Goal: Communication & Community: Share content

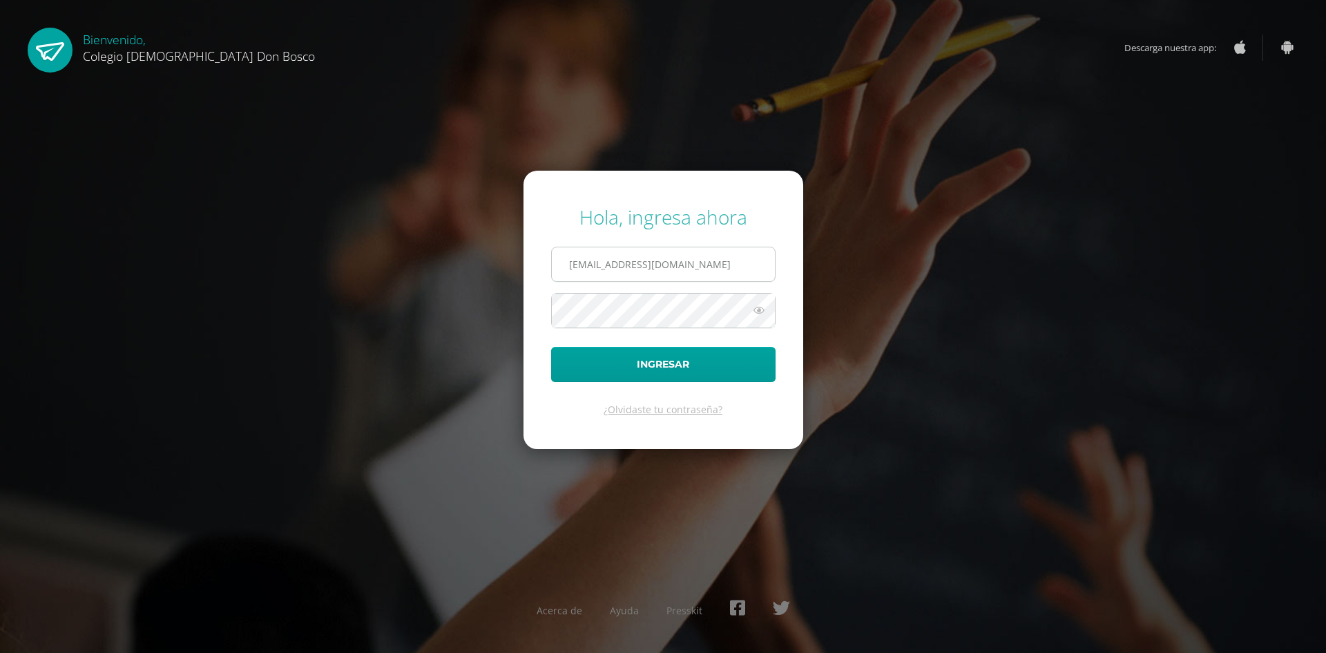
type input "[EMAIL_ADDRESS][DOMAIN_NAME]"
click at [551, 347] on button "Ingresar" at bounding box center [663, 364] width 224 height 35
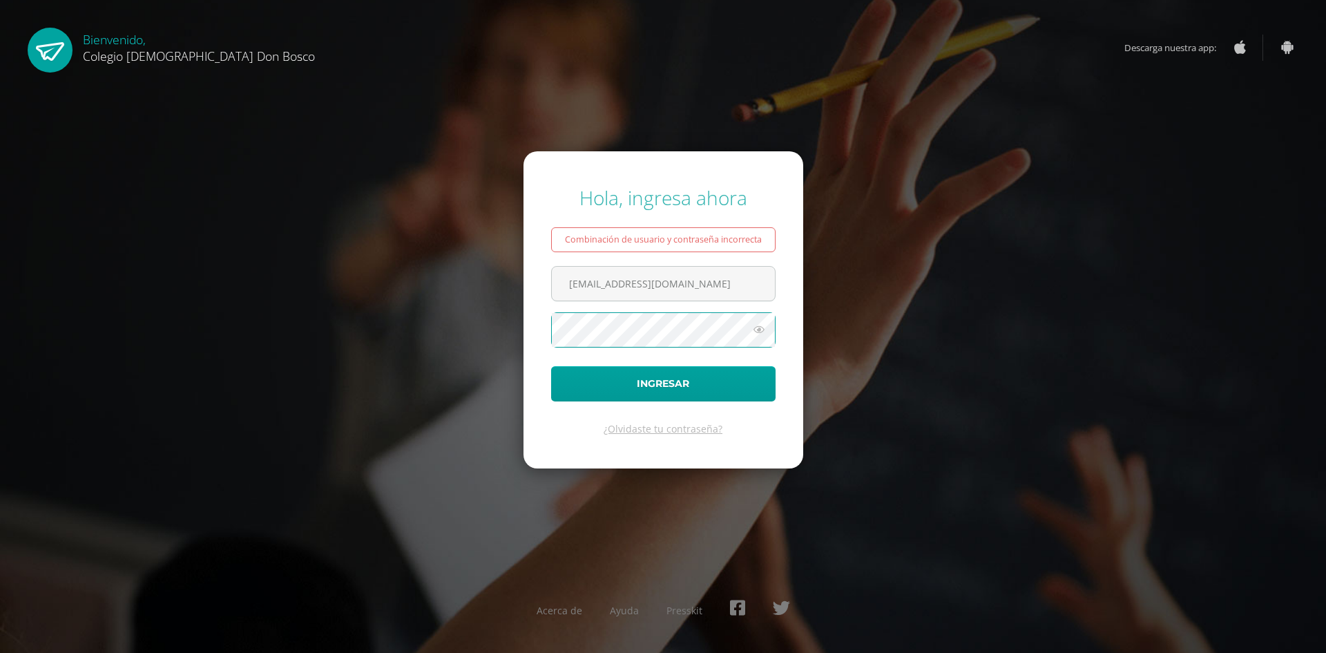
click at [551, 366] on button "Ingresar" at bounding box center [663, 383] width 224 height 35
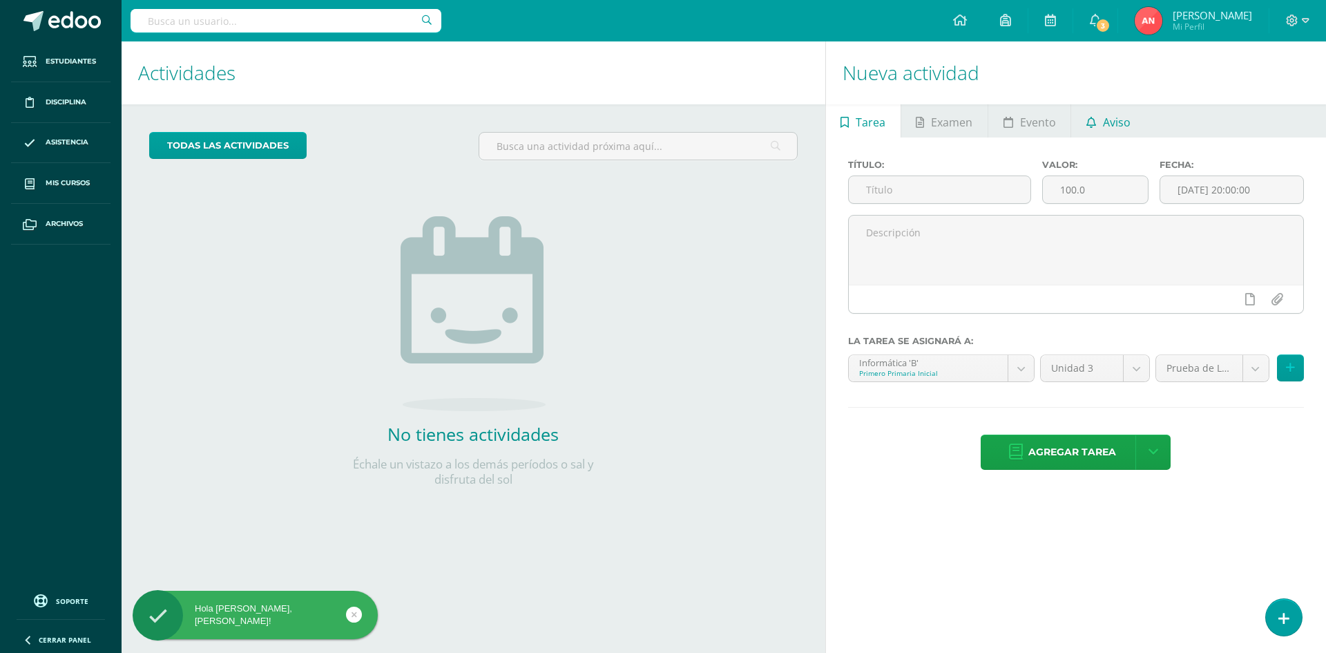
click at [1131, 126] on link "Aviso" at bounding box center [1108, 120] width 74 height 33
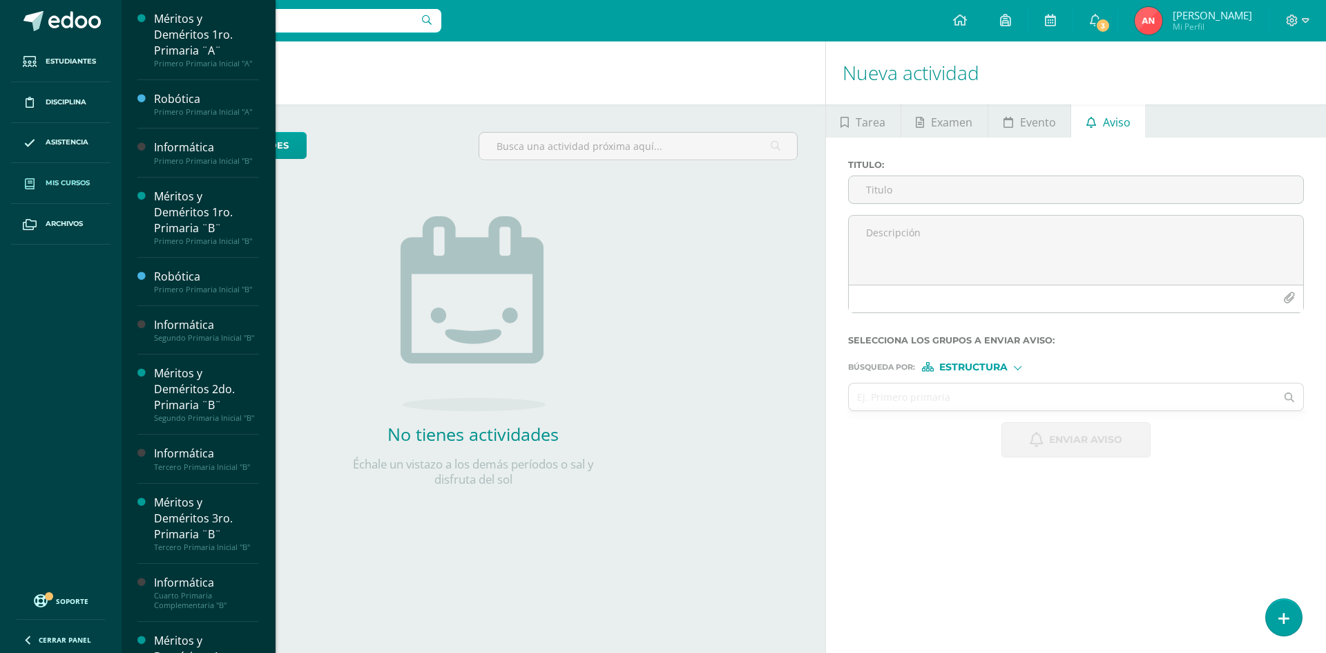
click at [67, 185] on span "Mis cursos" at bounding box center [68, 183] width 44 height 11
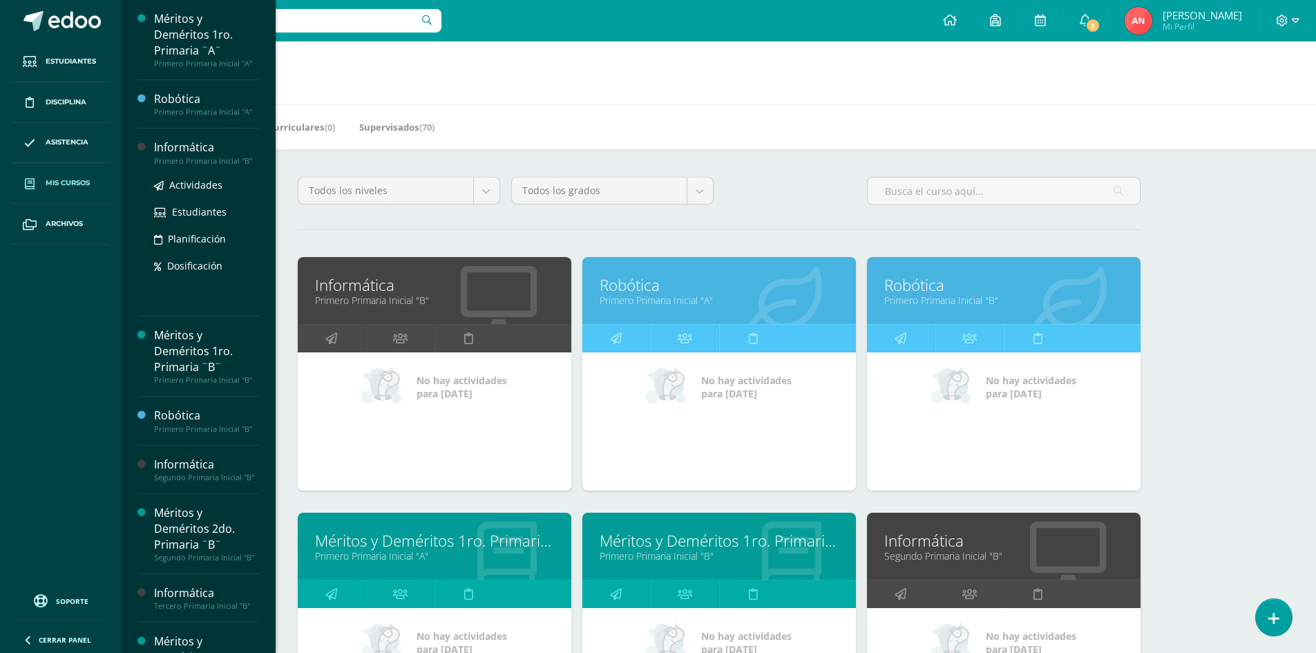
click at [198, 151] on div "Mis cursos Mis Cursos (20) Mis Extracurriculares (0) Supervisados (70) Todos lo…" at bounding box center [719, 575] width 1194 height 1069
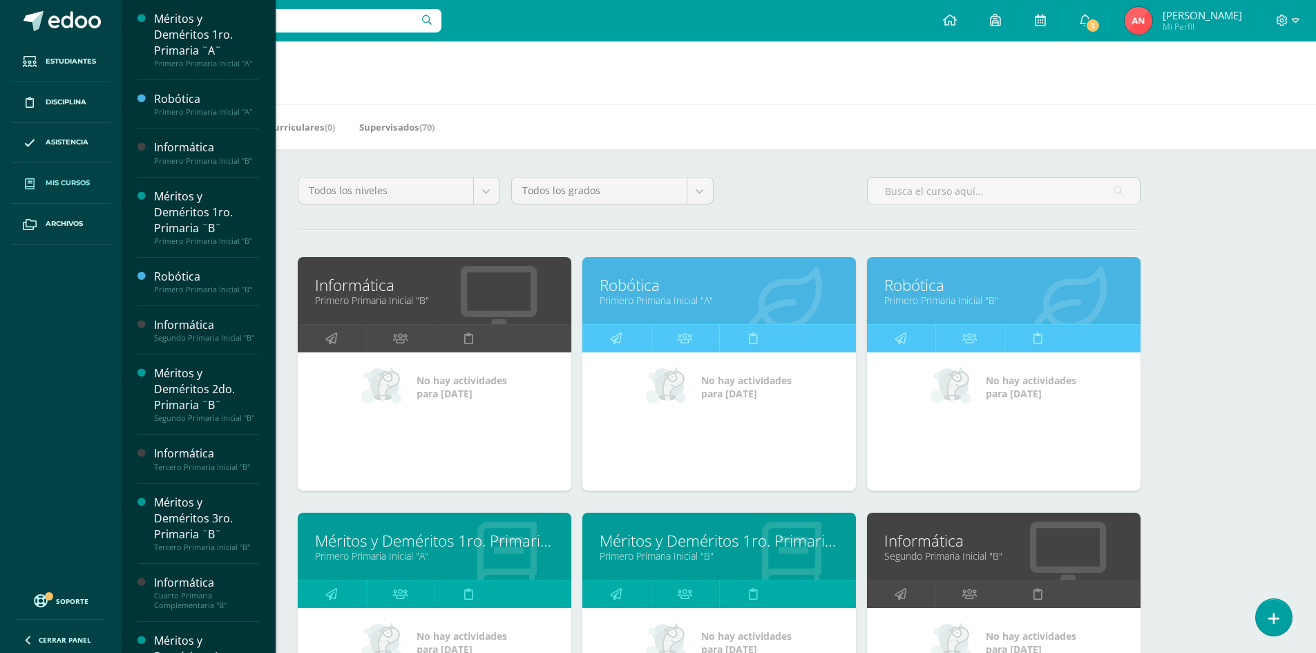
click at [367, 295] on link "Primero Primaria Inicial "B"" at bounding box center [434, 300] width 239 height 13
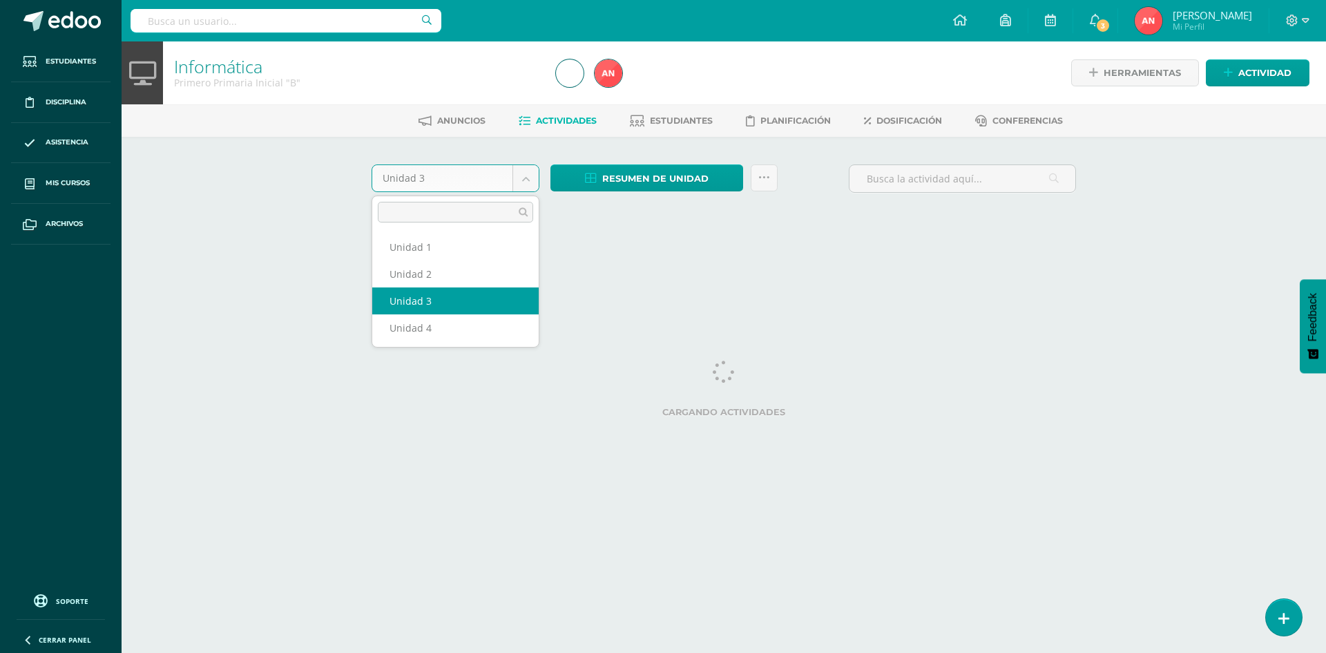
click at [517, 178] on body "Estudiantes Disciplina Asistencia Mis cursos Archivos Soporte Centro de ayuda Ú…" at bounding box center [663, 129] width 1326 height 258
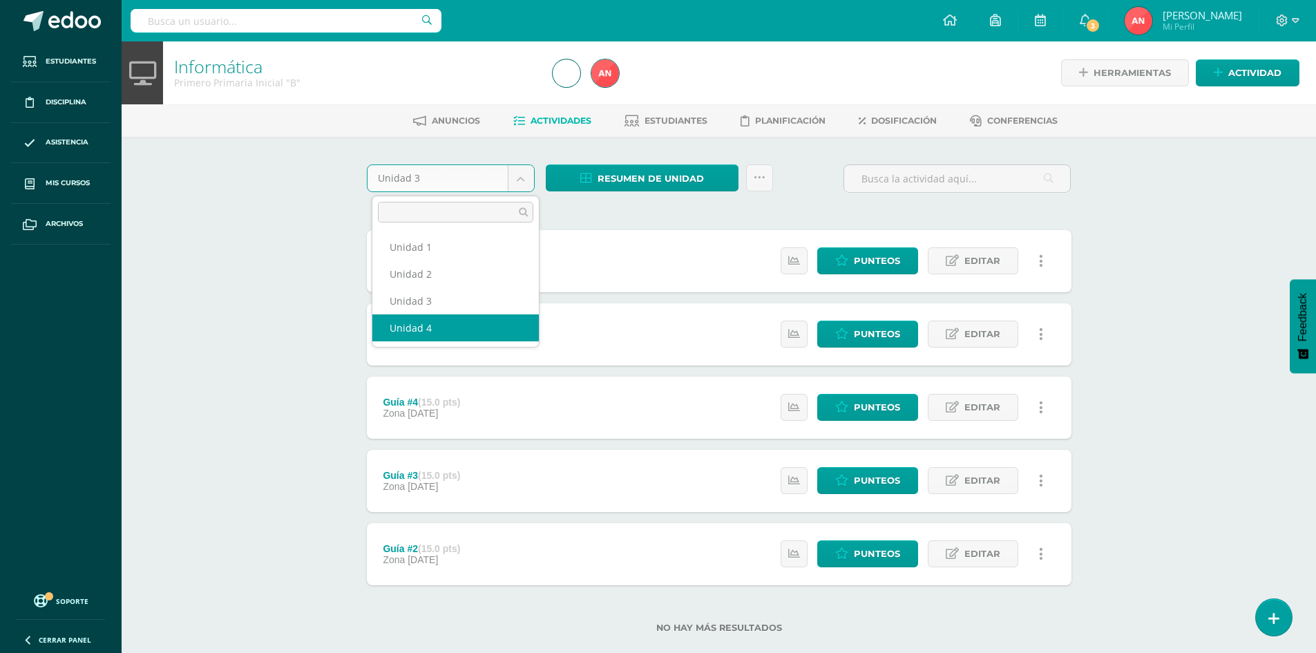
select select "Unidad 4"
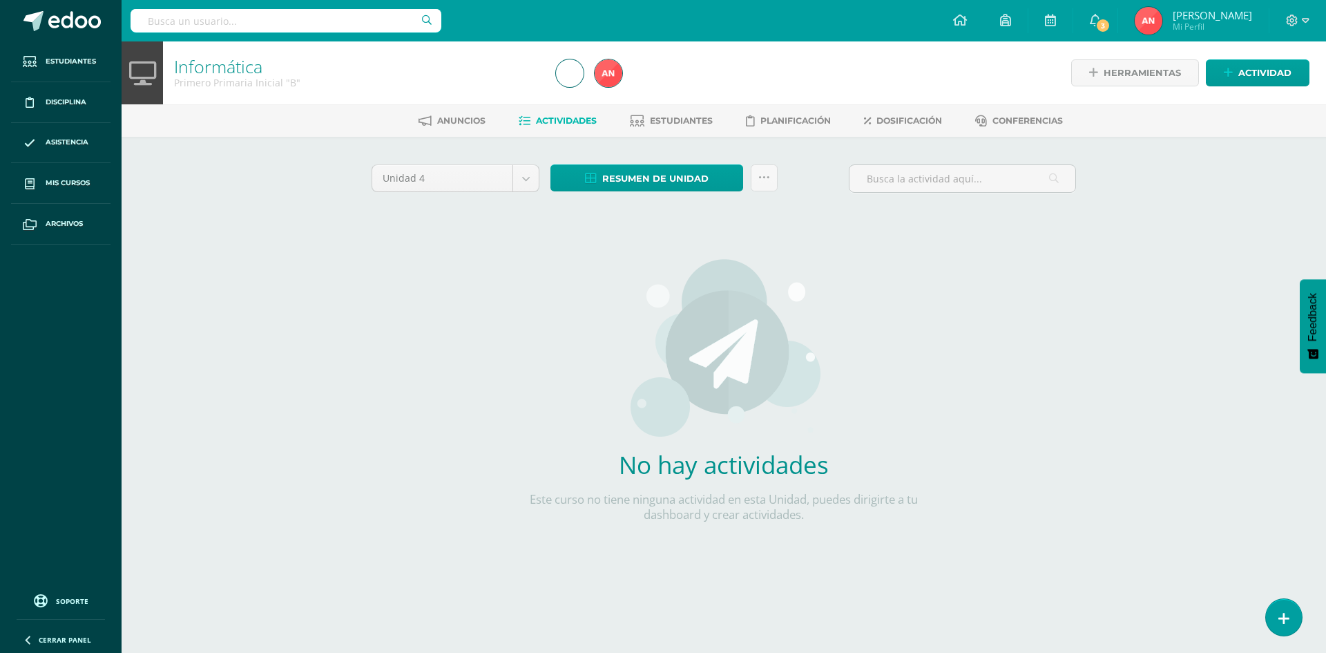
click at [655, 338] on img at bounding box center [723, 348] width 195 height 180
click at [1288, 75] on span "Actividad" at bounding box center [1264, 73] width 53 height 26
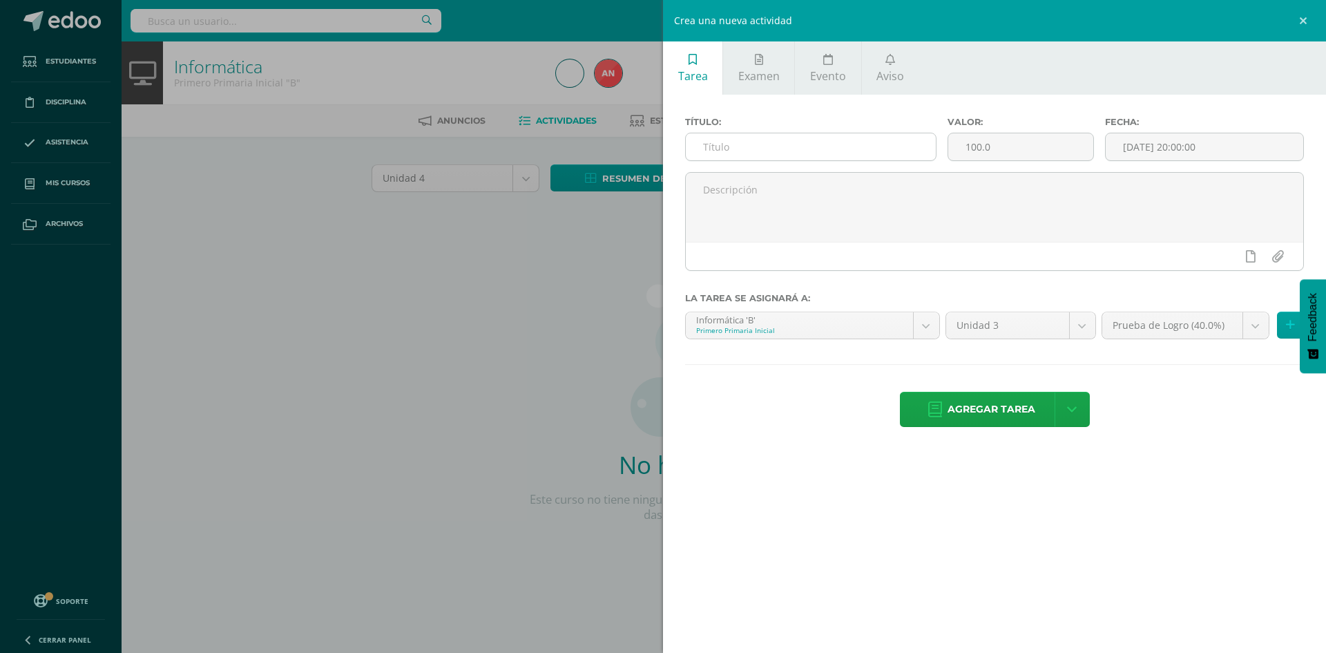
click at [724, 151] on input "text" at bounding box center [811, 146] width 250 height 27
type input "Guía #1"
click at [981, 146] on input "100.0" at bounding box center [1020, 146] width 145 height 27
type input "15.0"
click at [1170, 142] on input "2025-08-13 20:00:00" at bounding box center [1205, 146] width 198 height 27
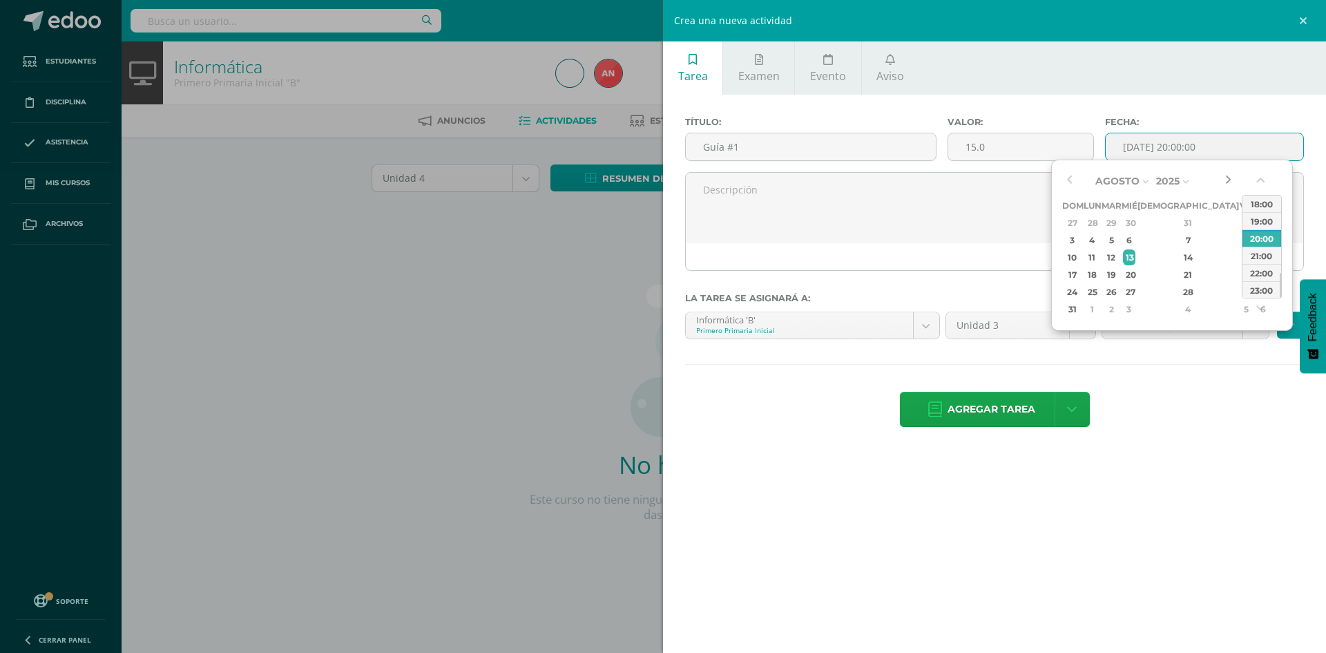
click at [1229, 180] on button "button" at bounding box center [1228, 181] width 14 height 21
click at [1240, 276] on div "26" at bounding box center [1246, 275] width 12 height 16
click at [1251, 289] on div "23:00" at bounding box center [1262, 289] width 39 height 17
type input "2025-09-26 23:00"
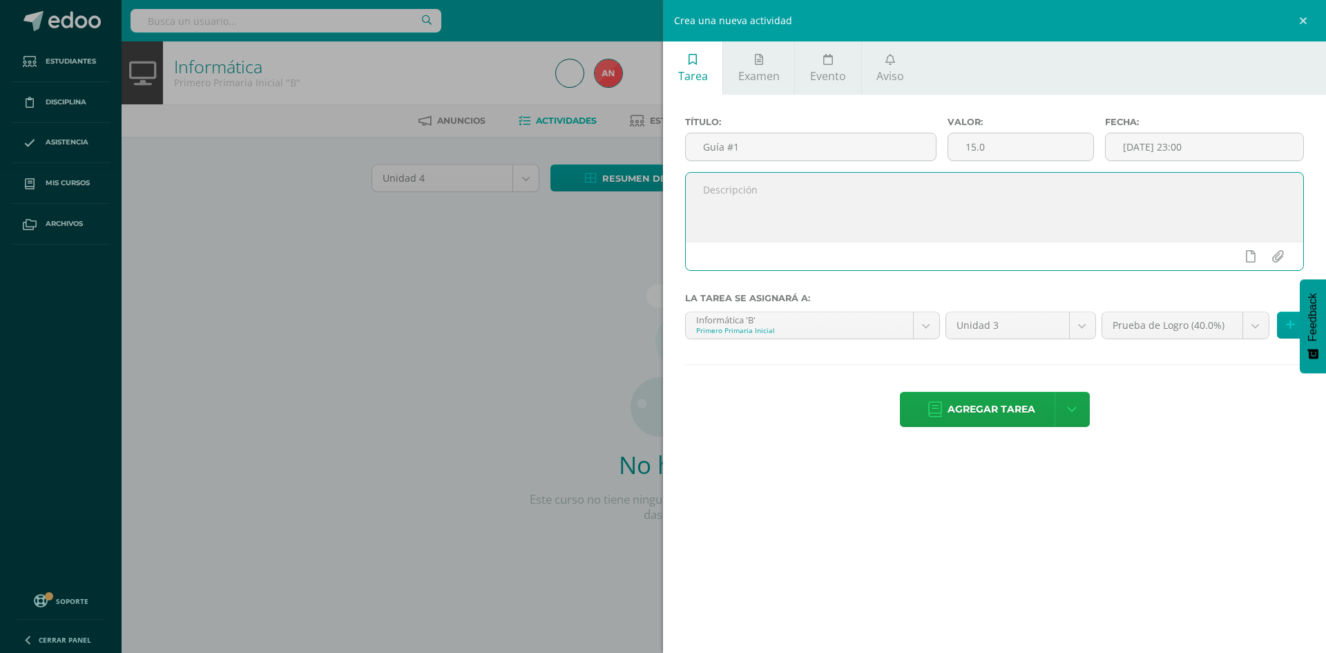
click at [899, 195] on textarea at bounding box center [994, 207] width 617 height 69
click at [1278, 255] on input "file" at bounding box center [1277, 256] width 27 height 26
type input "C:\fakepath\HCCA 2025 - PRIMERO PRIMARIA IV UNIDAD INFORMÁTICA.pdf"
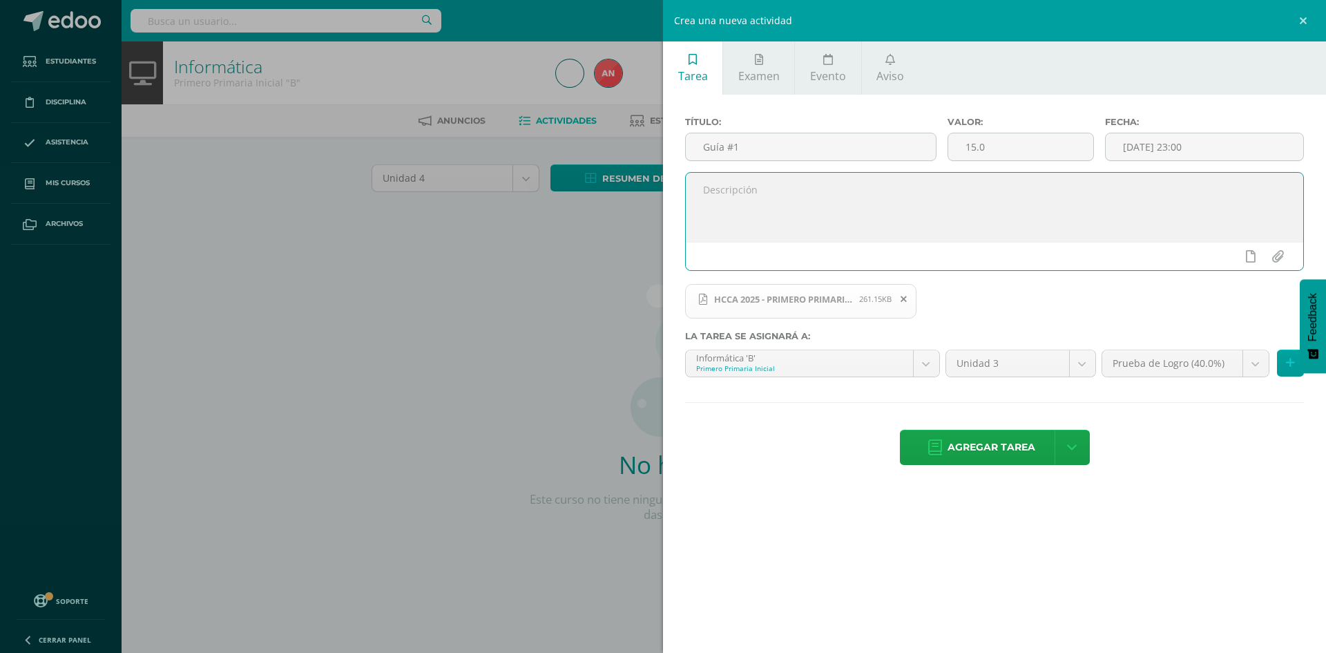
click at [742, 203] on textarea at bounding box center [994, 207] width 617 height 69
click at [844, 191] on textarea "Buen día es un gusto saludarles comparto por este medio" at bounding box center [994, 207] width 617 height 69
click at [1144, 193] on textarea "Buen día es un gusto saludarles, esperando se encuentren bien, comparto por est…" at bounding box center [994, 207] width 617 height 69
click at [1151, 187] on textarea "Buen día es un gusto saludarles, esperando se encuentren bien, comparto por est…" at bounding box center [994, 207] width 617 height 69
click at [928, 200] on textarea "Buen día es un gusto saludarles, esperando se encuentren bien, comparto por est…" at bounding box center [994, 207] width 617 height 69
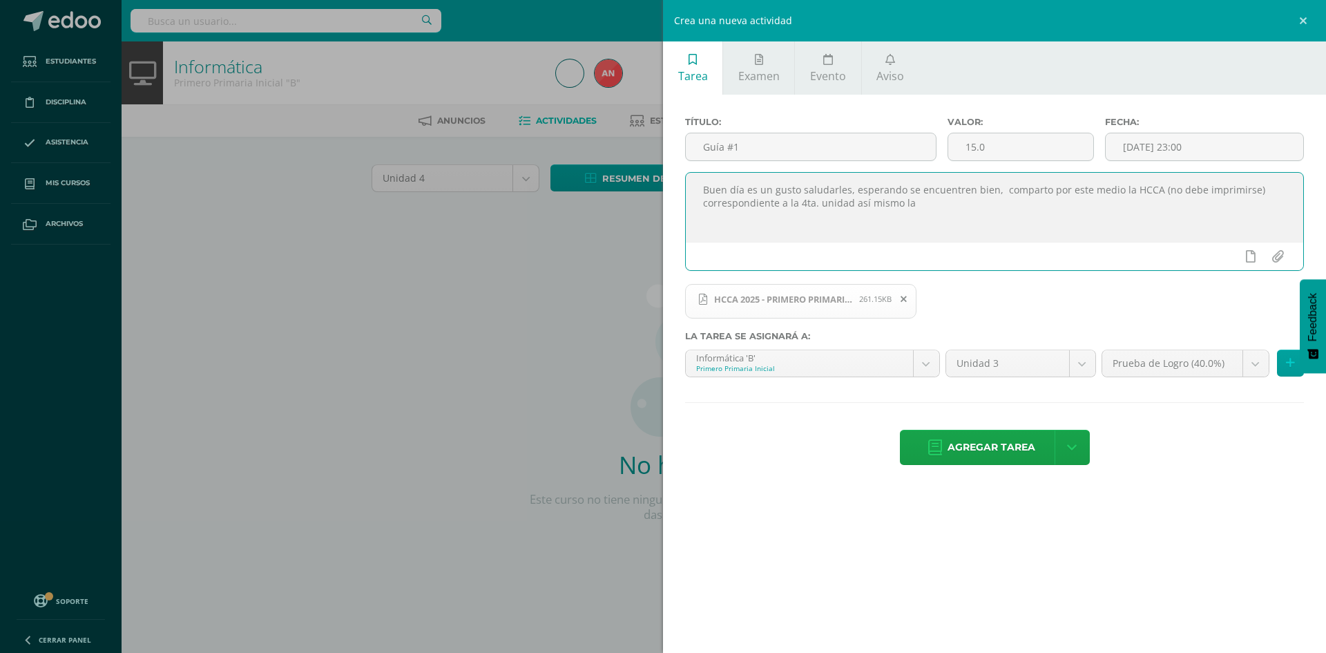
click at [850, 204] on textarea "Buen día es un gusto saludarles, esperando se encuentren bien, comparto por est…" at bounding box center [994, 207] width 617 height 69
click at [923, 204] on textarea "Buen día es un gusto saludarles, esperando se encuentren bien, comparto por est…" at bounding box center [994, 207] width 617 height 69
click at [849, 220] on textarea "Buen día es un gusto saludarles, esperando se encuentren bien, comparto por est…" at bounding box center [994, 207] width 617 height 69
drag, startPoint x: 705, startPoint y: 187, endPoint x: 899, endPoint y: 231, distance: 199.7
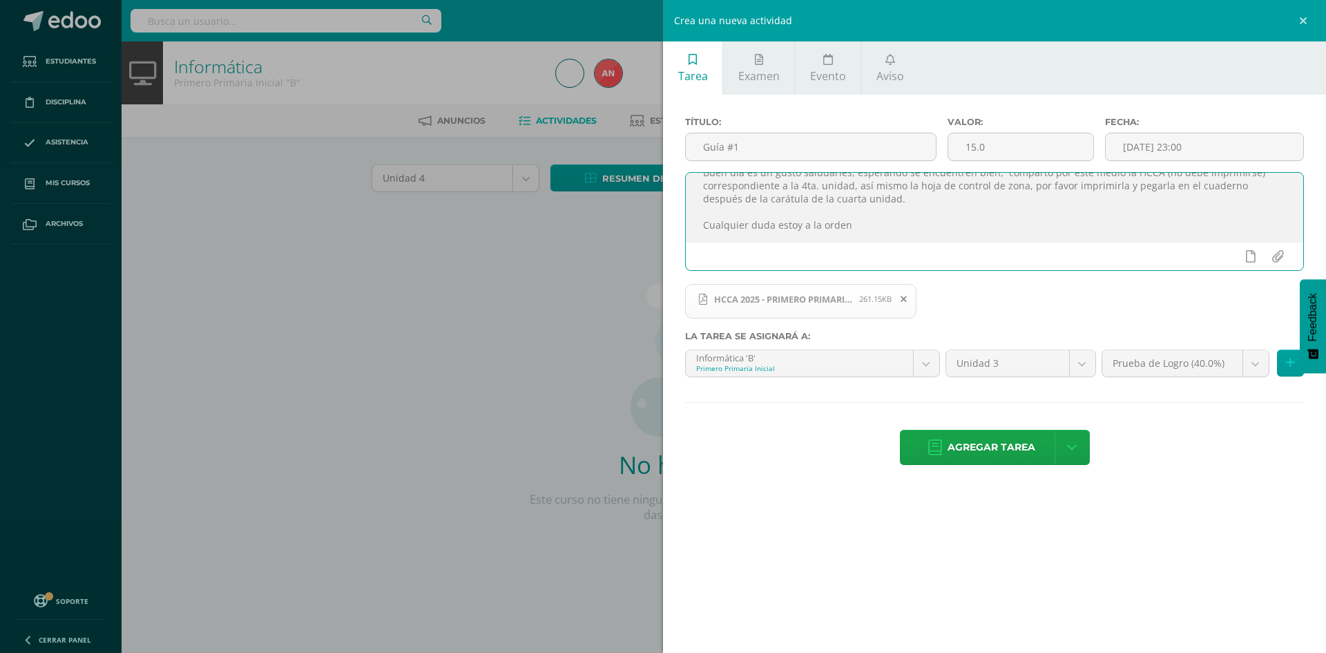
click at [899, 231] on textarea "Buen día es un gusto saludarles, esperando se encuentren bien, comparto por est…" at bounding box center [994, 207] width 617 height 69
type textarea "Buen día es un gusto saludarles, esperando se encuentren bien, comparto por est…"
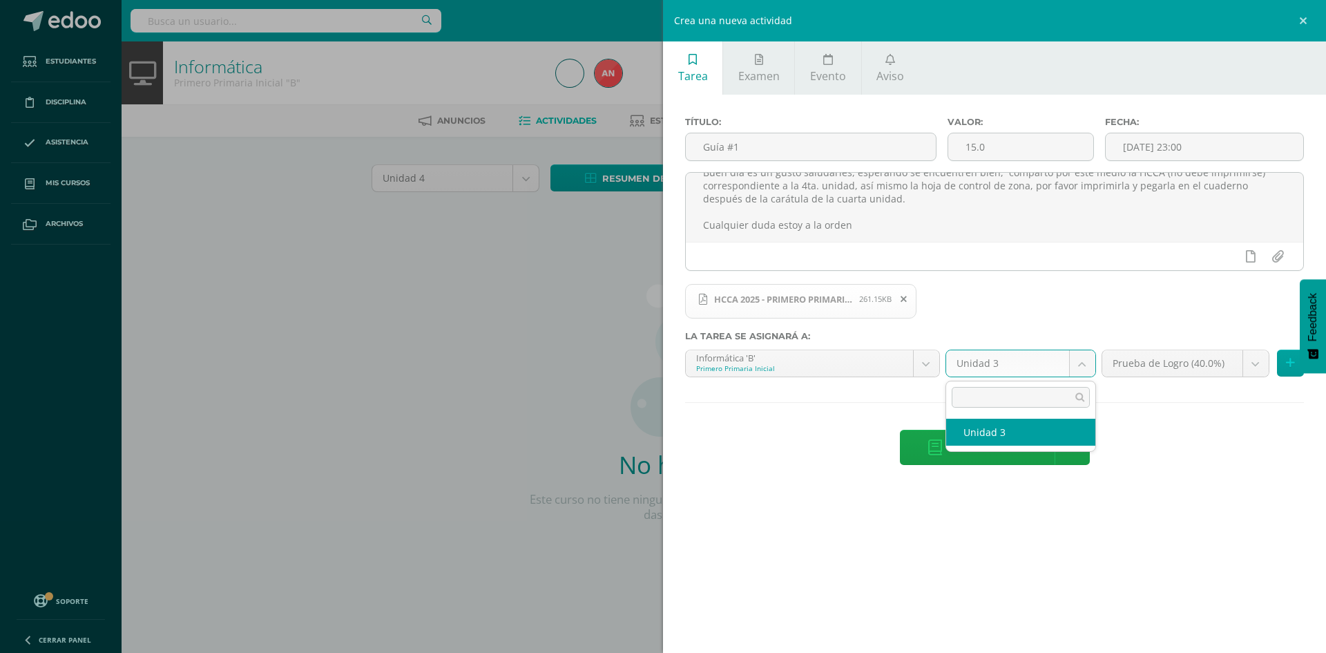
click at [1091, 367] on body "Estudiantes Disciplina Asistencia Mis cursos Archivos Soporte Centro de ayuda Ú…" at bounding box center [663, 296] width 1326 height 593
click at [1141, 433] on body "Estudiantes Disciplina Asistencia Mis cursos Archivos Soporte Centro de ayuda Ú…" at bounding box center [663, 296] width 1326 height 593
click at [1307, 26] on link at bounding box center [1305, 20] width 41 height 41
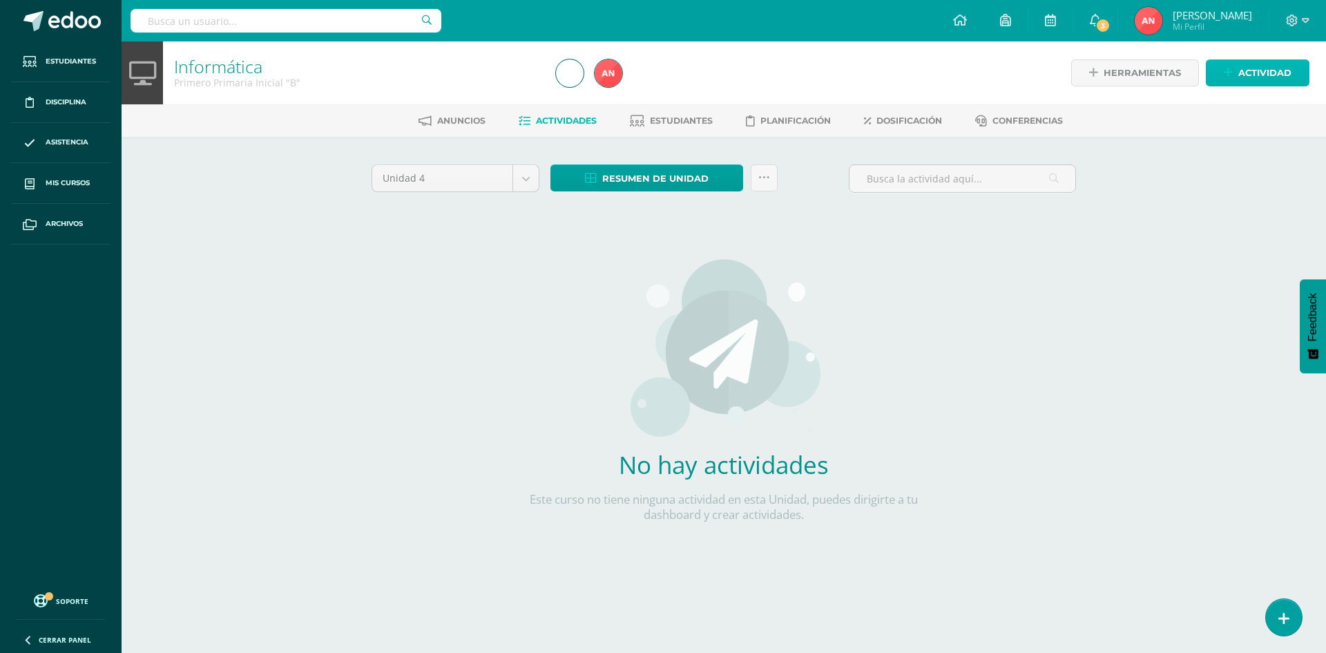
click at [1234, 82] on link "Actividad" at bounding box center [1258, 72] width 104 height 27
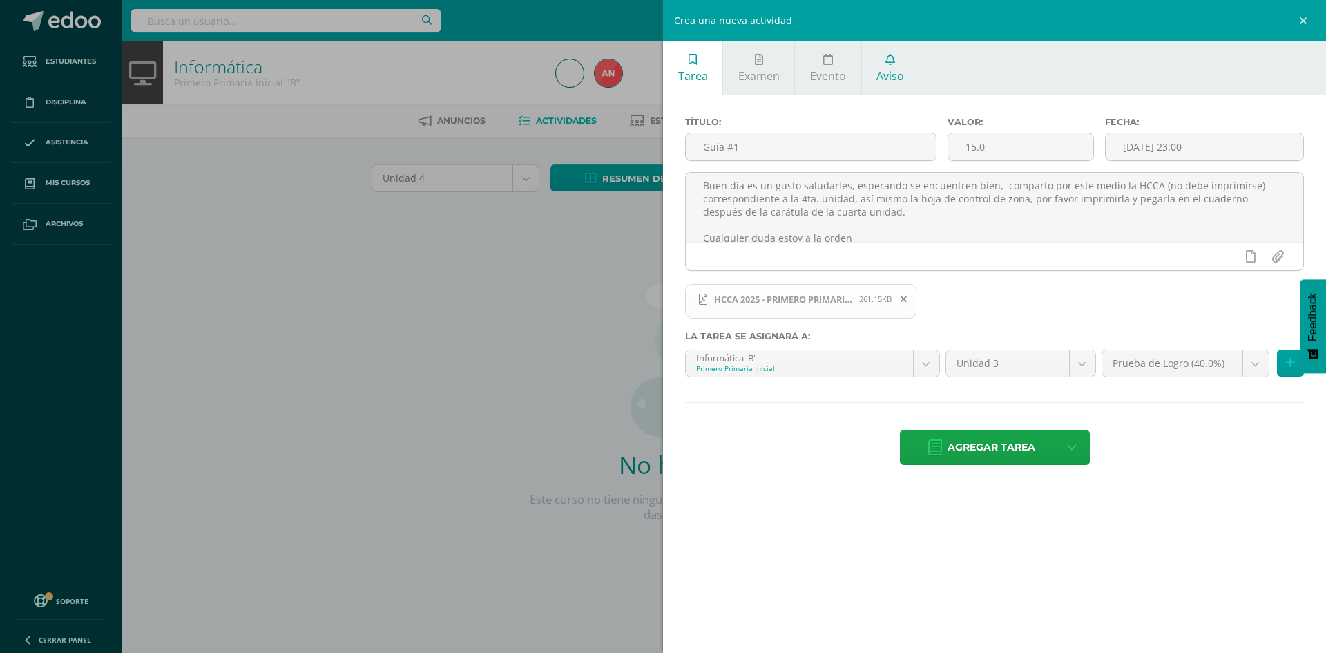
click at [883, 69] on span "Aviso" at bounding box center [890, 75] width 28 height 15
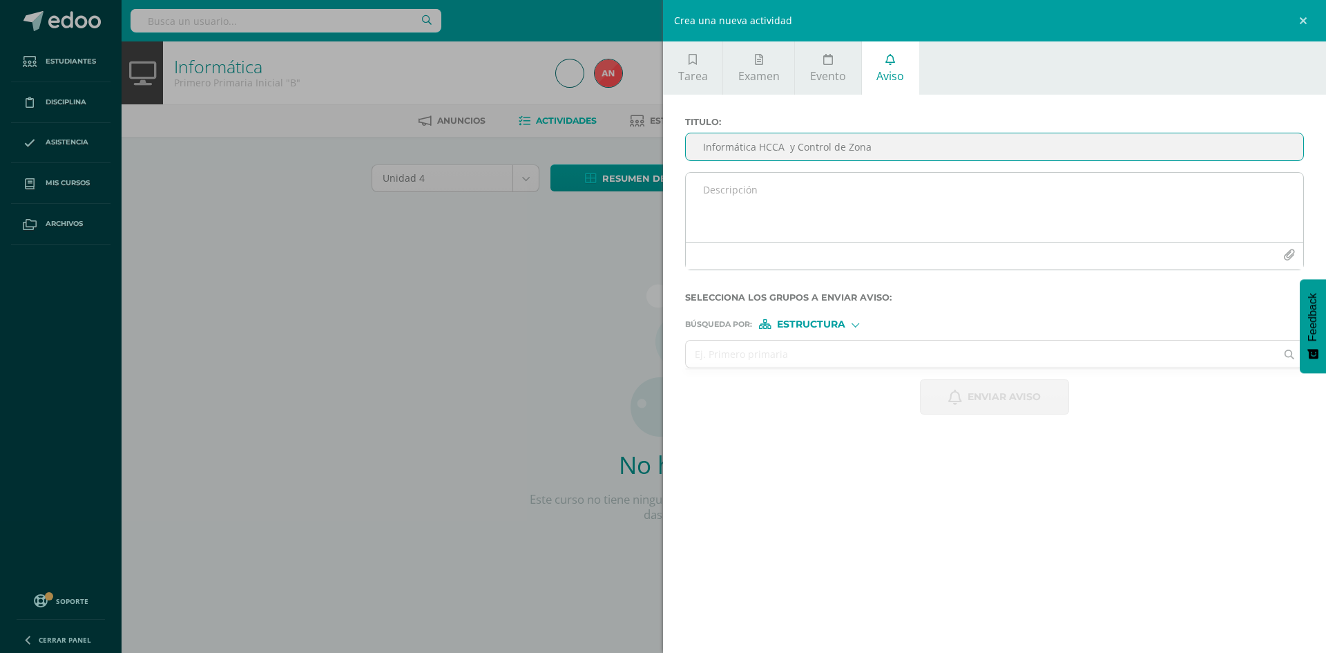
type input "Informática HCCA y Control de Zona"
click at [809, 186] on textarea at bounding box center [994, 207] width 617 height 69
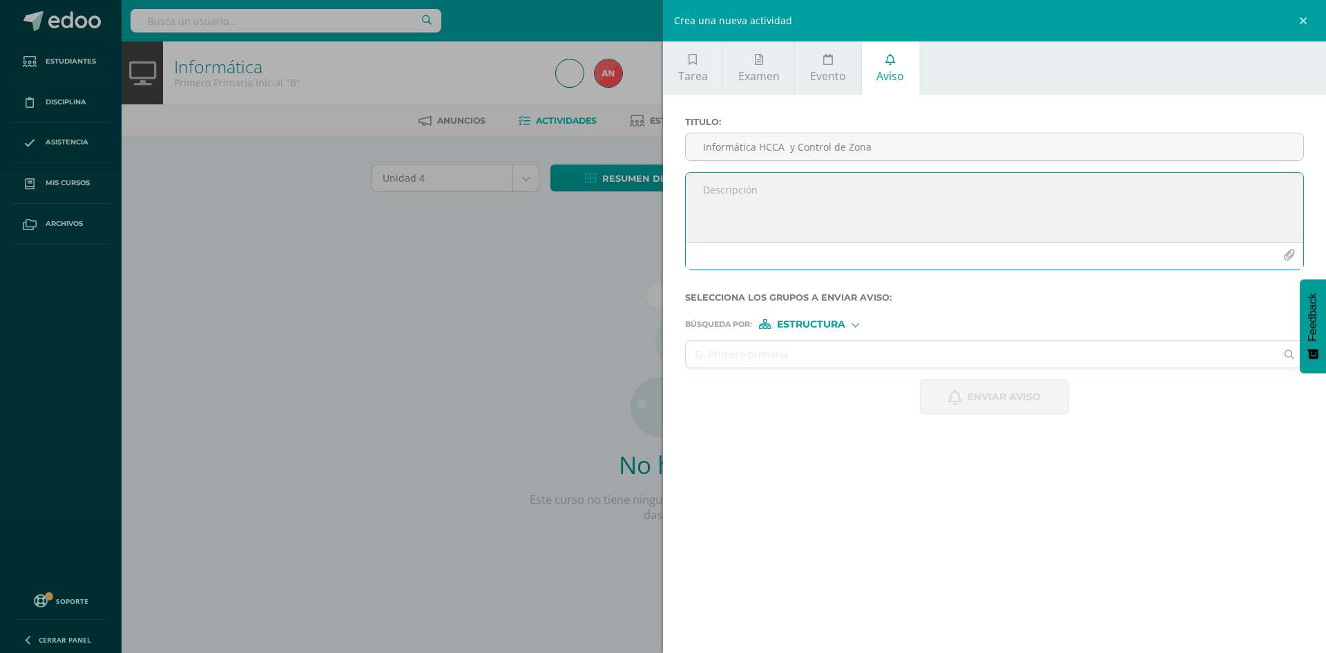
paste textarea "Buen día es un gusto saludarles, esperando se encuentren bien, comparto por est…"
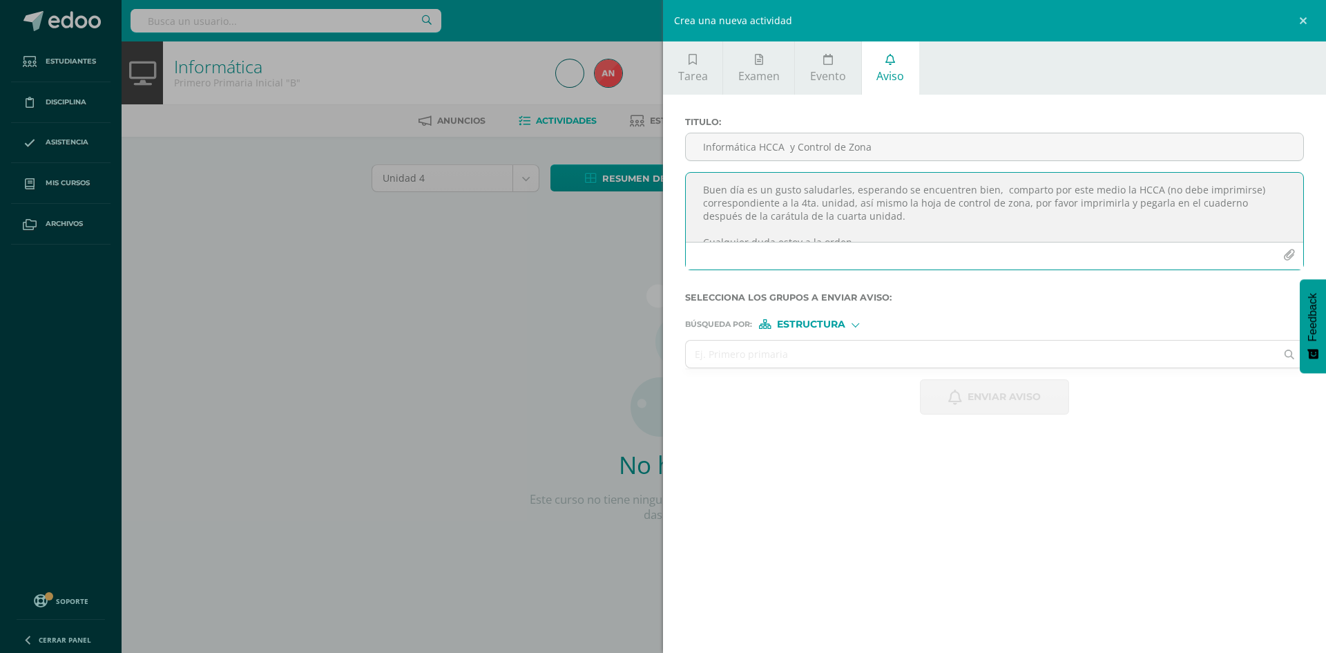
scroll to position [8, 0]
type textarea "Buen día es un gusto saludarles, esperando se encuentren bien, comparto por est…"
click at [1290, 258] on icon "button" at bounding box center [1289, 255] width 12 height 12
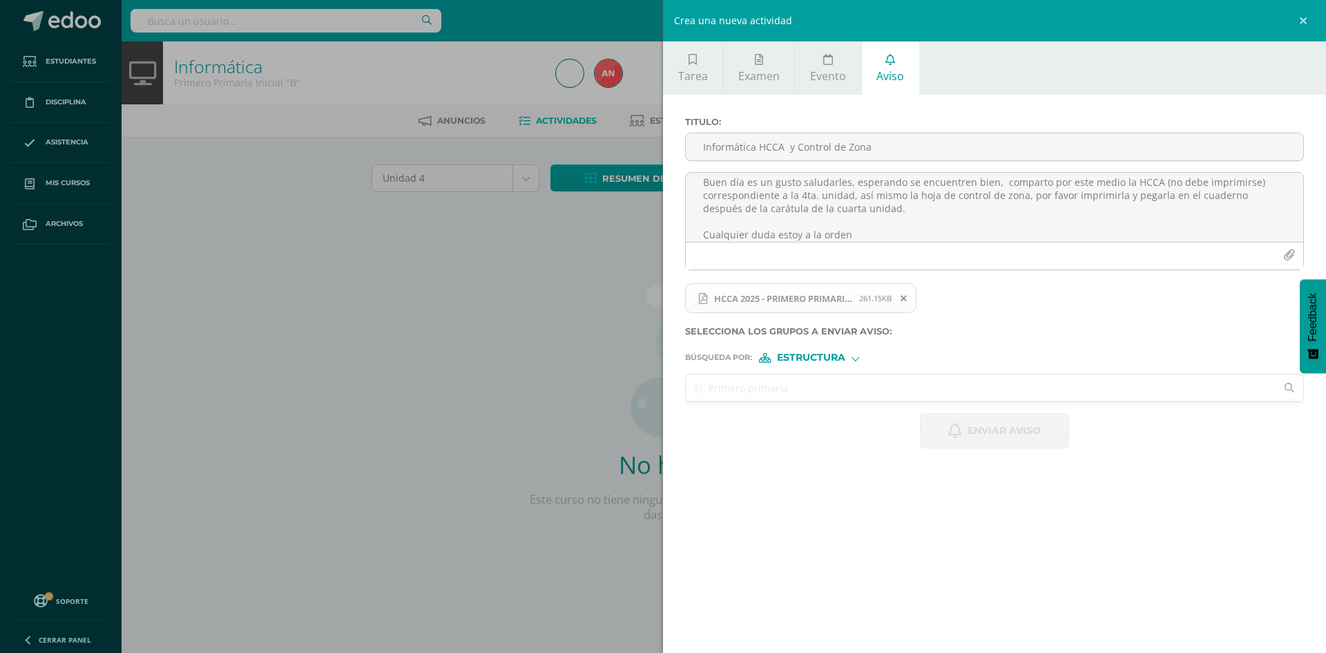
click at [809, 395] on input "text" at bounding box center [981, 387] width 590 height 27
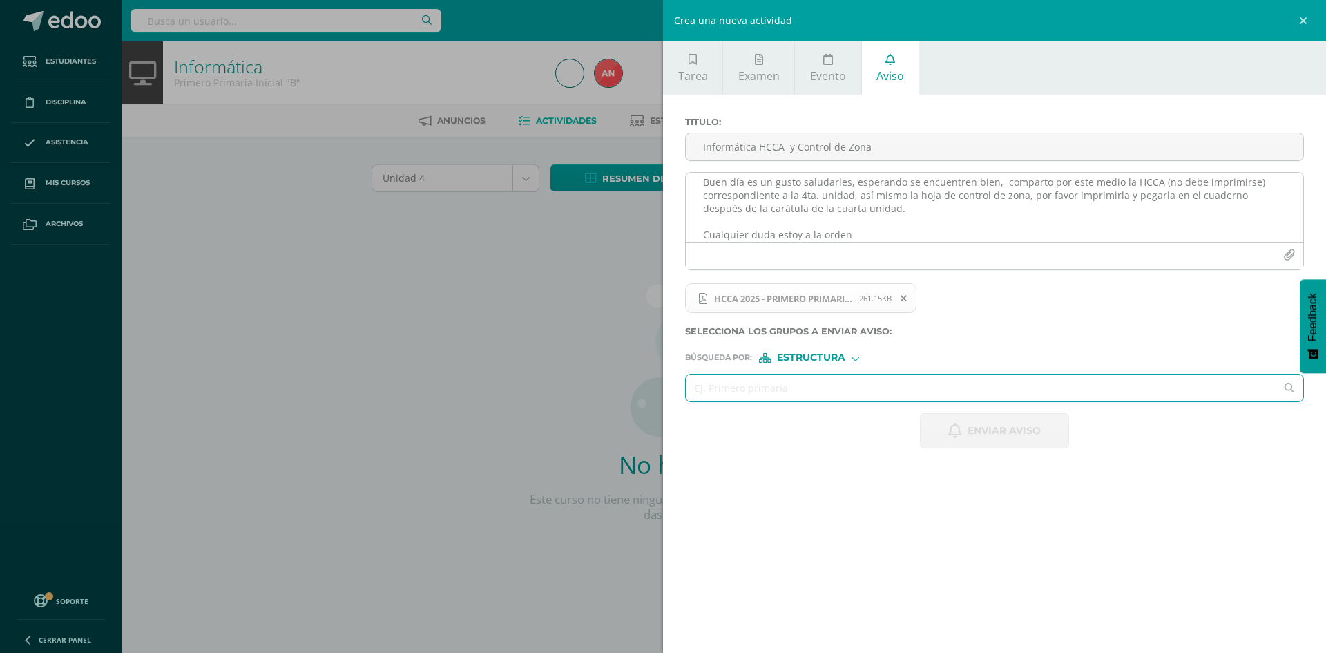
click at [1290, 257] on icon "button" at bounding box center [1289, 255] width 12 height 12
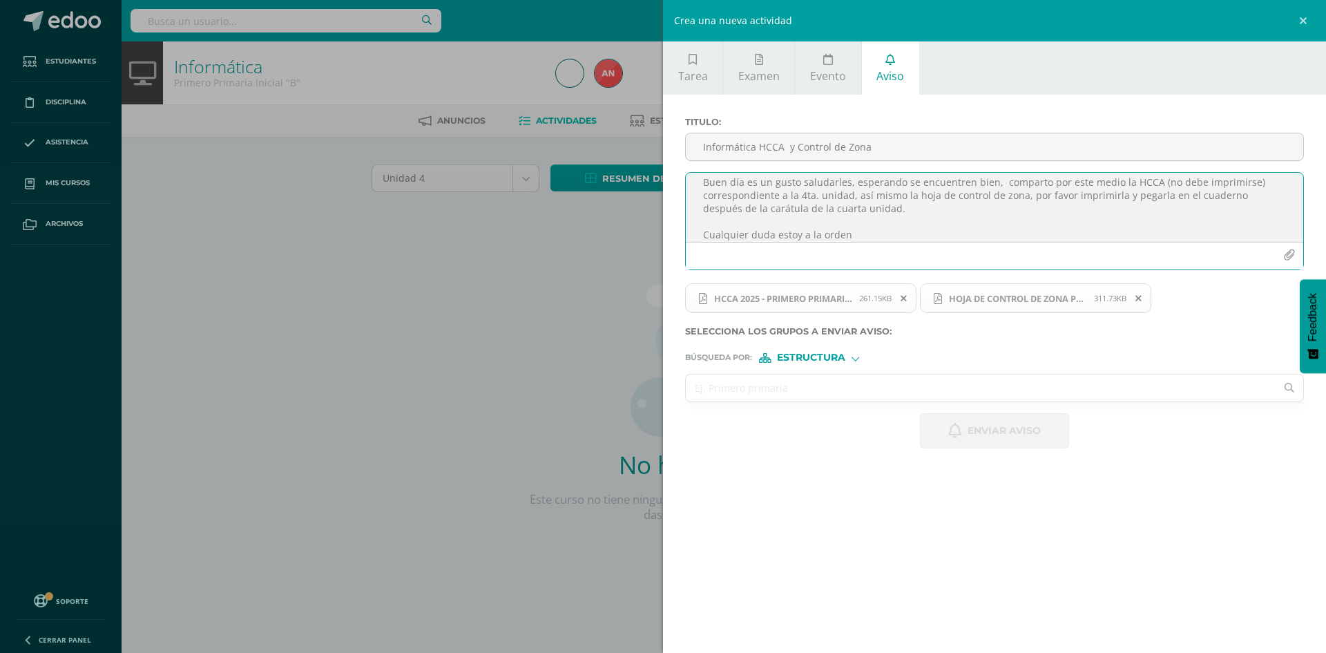
click at [810, 392] on input "text" at bounding box center [981, 387] width 590 height 27
type input "primero primaria A"
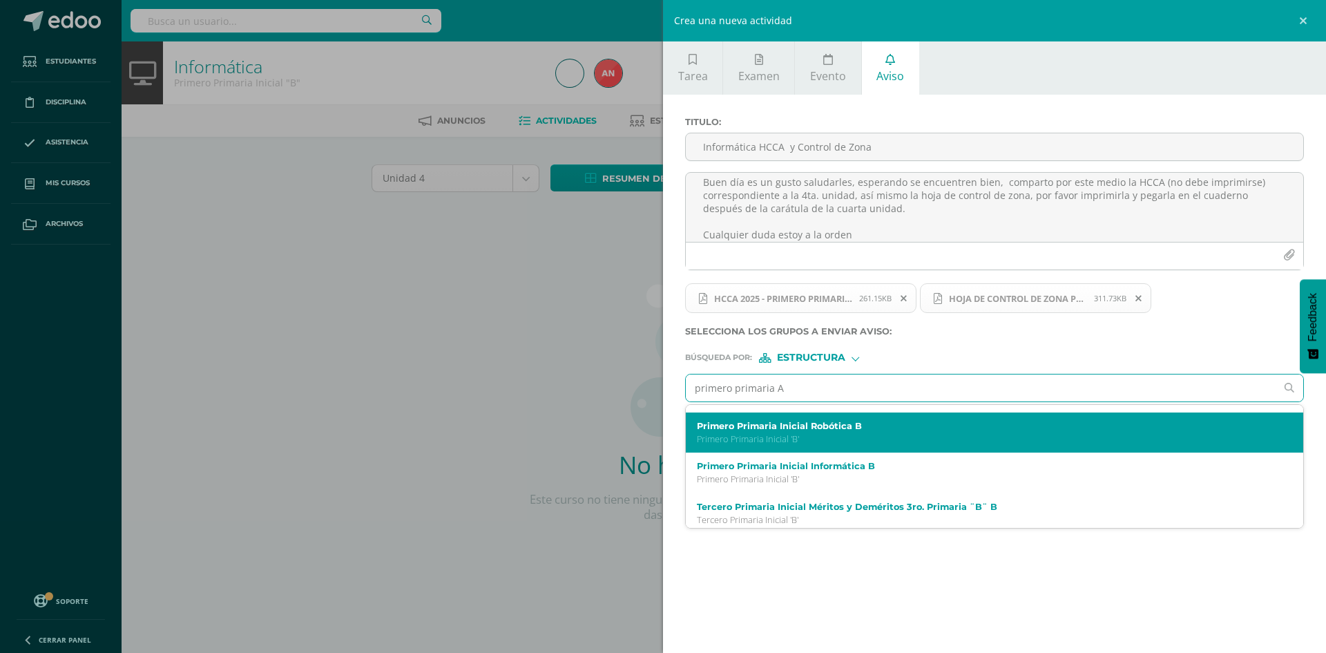
scroll to position [138, 0]
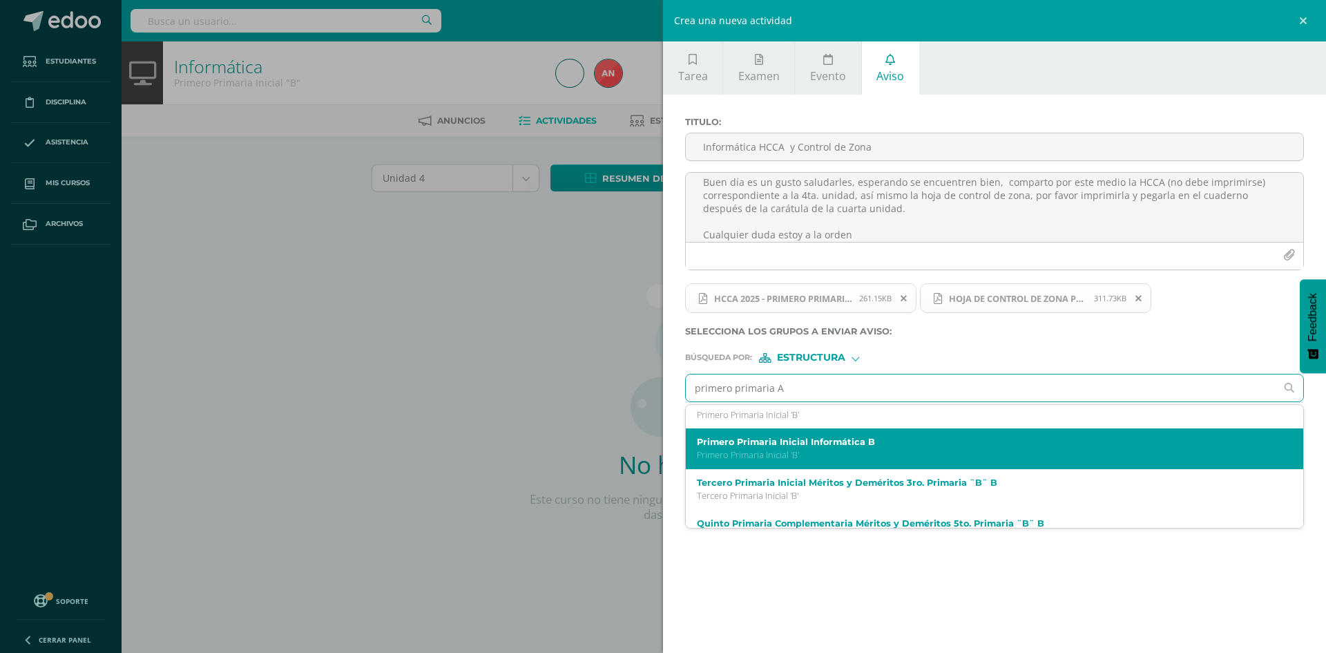
click at [801, 449] on p "Primero Primaria Inicial 'B'" at bounding box center [981, 455] width 568 height 12
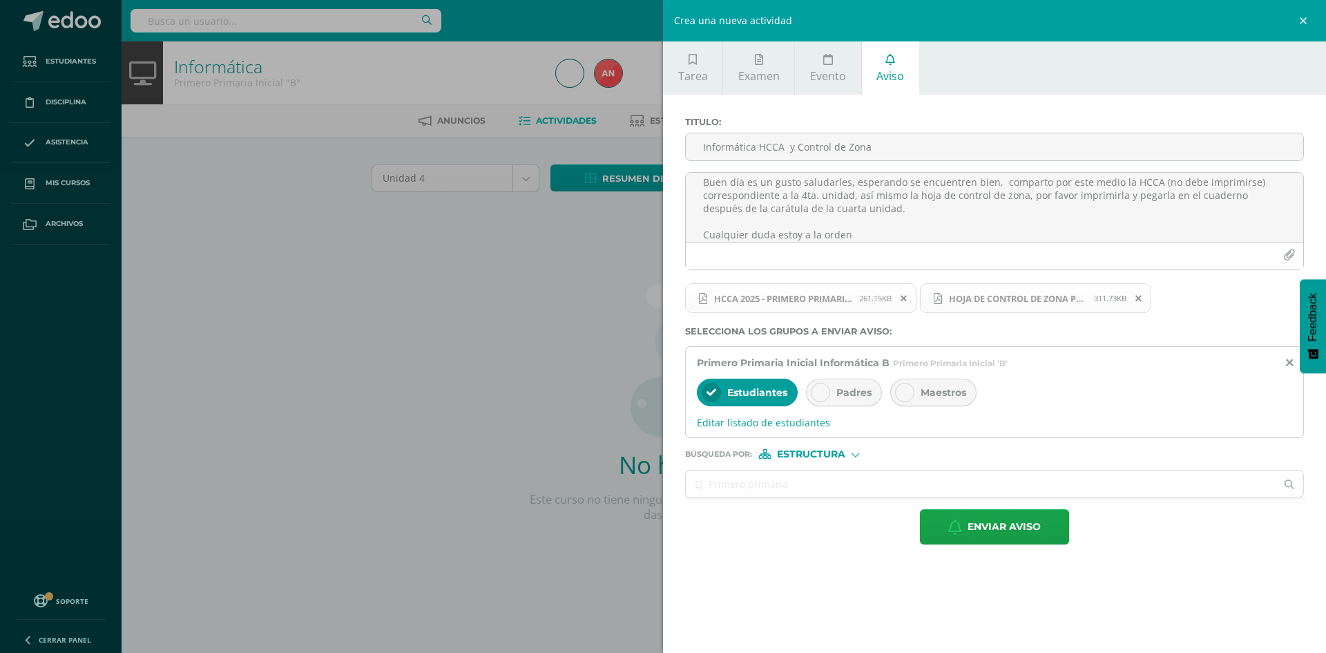
scroll to position [0, 0]
click at [830, 399] on div "Padres" at bounding box center [844, 393] width 76 height 28
drag, startPoint x: 858, startPoint y: 238, endPoint x: 698, endPoint y: 187, distance: 168.0
click at [698, 187] on textarea "Buen día es un gusto saludarles, esperando se encuentren bien, comparto por est…" at bounding box center [994, 207] width 617 height 69
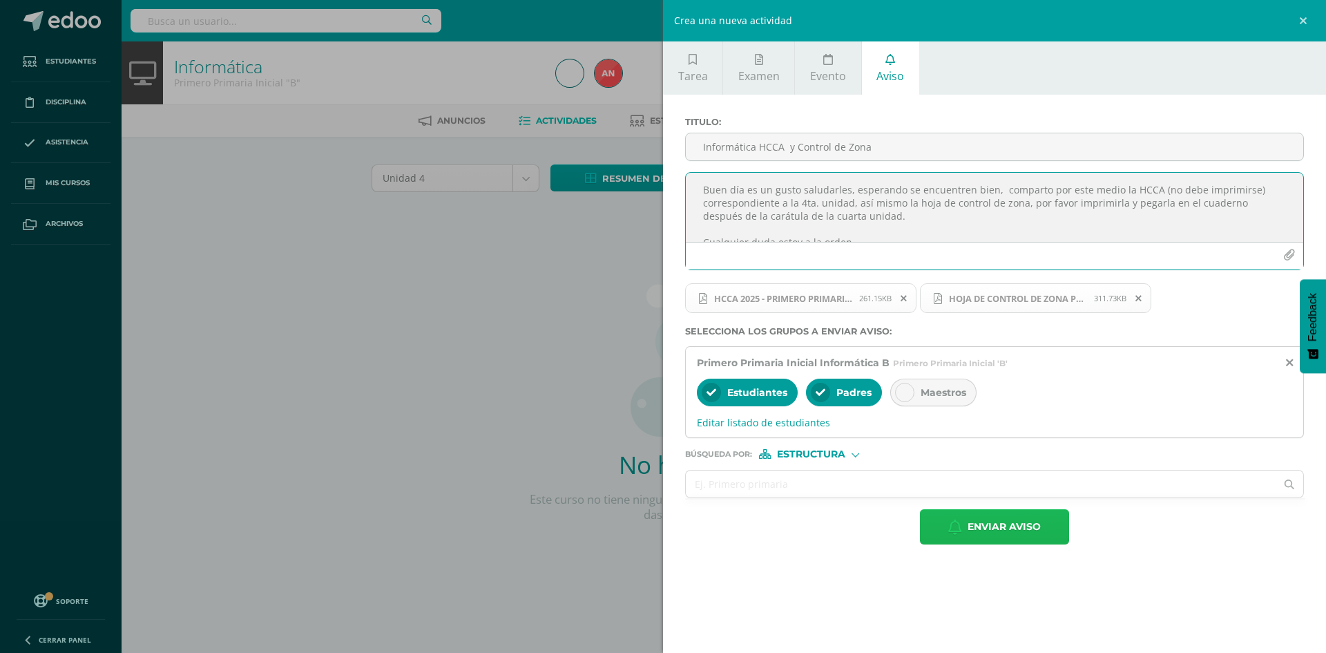
click at [1017, 530] on span "Enviar aviso" at bounding box center [1004, 527] width 73 height 34
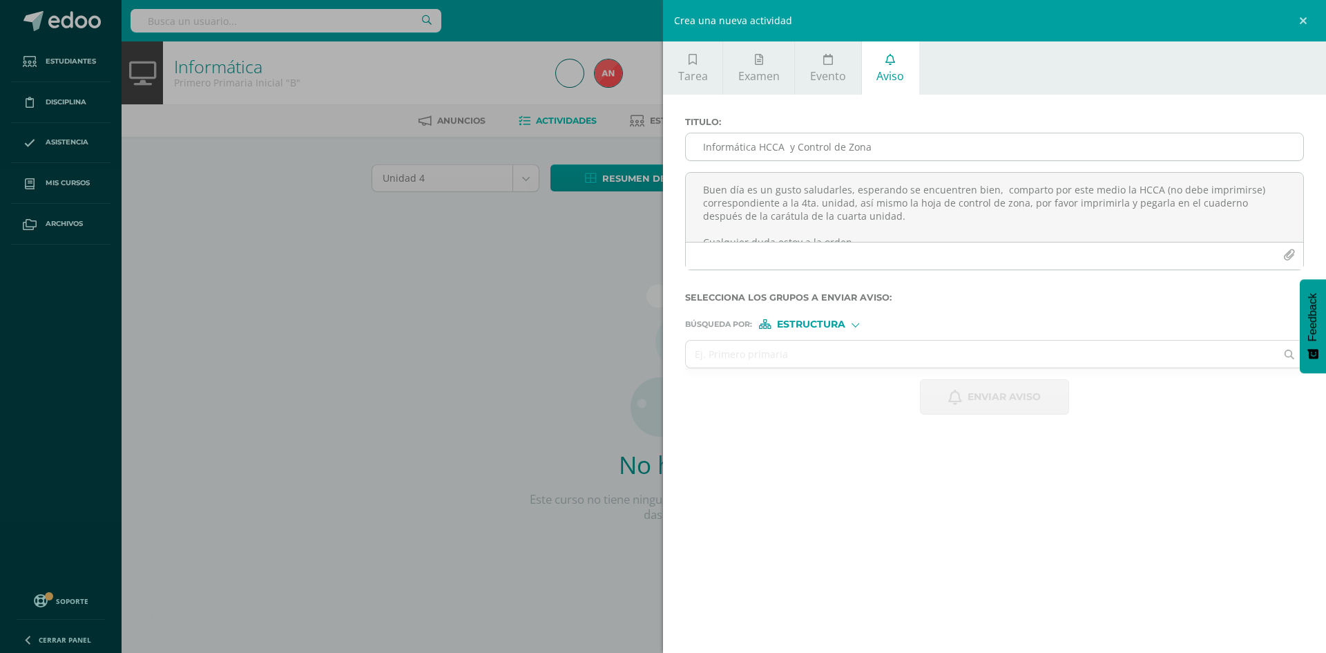
click at [792, 148] on input "Informática HCCA y Control de Zona" at bounding box center [994, 146] width 617 height 27
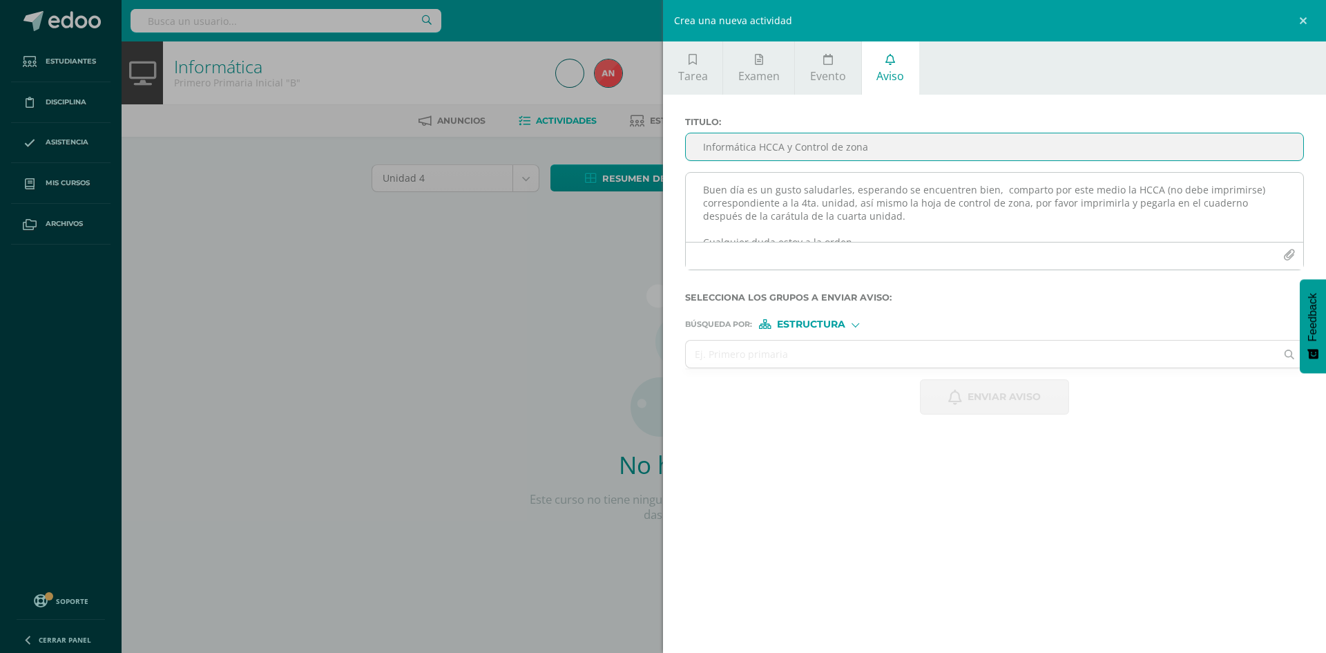
type input "Informática HCCA y Control de zona"
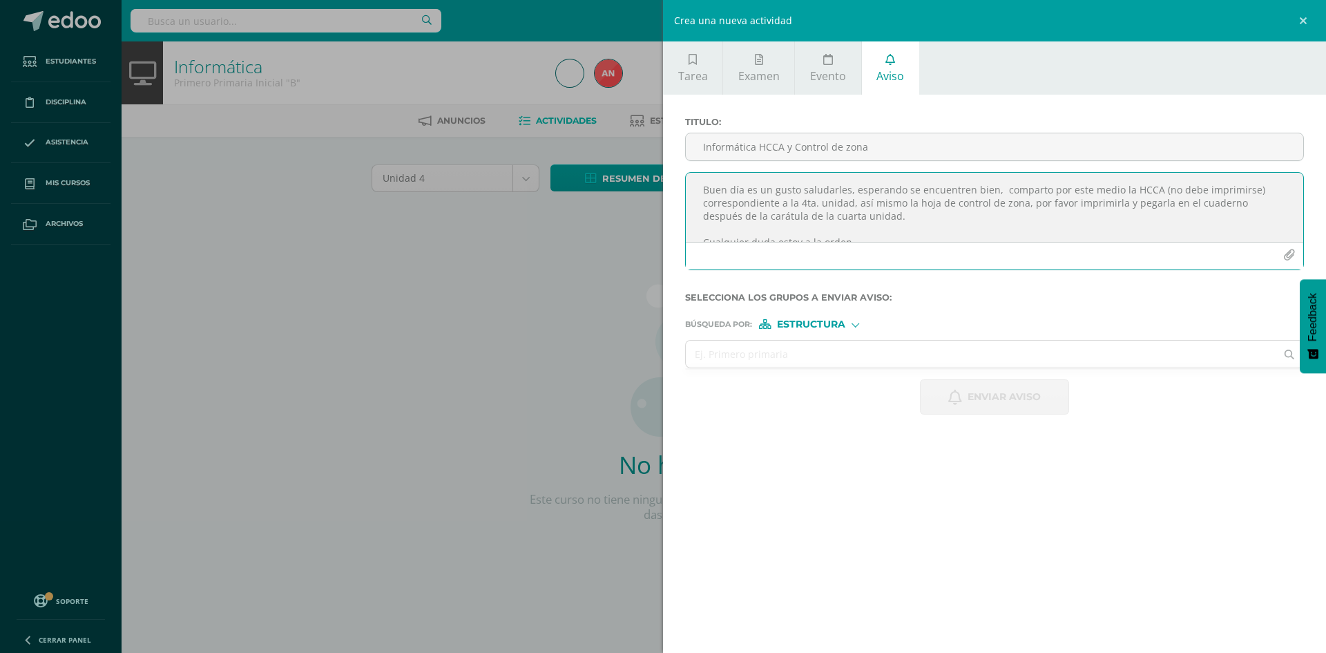
click at [806, 192] on textarea "Buen día es un gusto saludarles, esperando se encuentren bien, comparto por est…" at bounding box center [994, 207] width 617 height 69
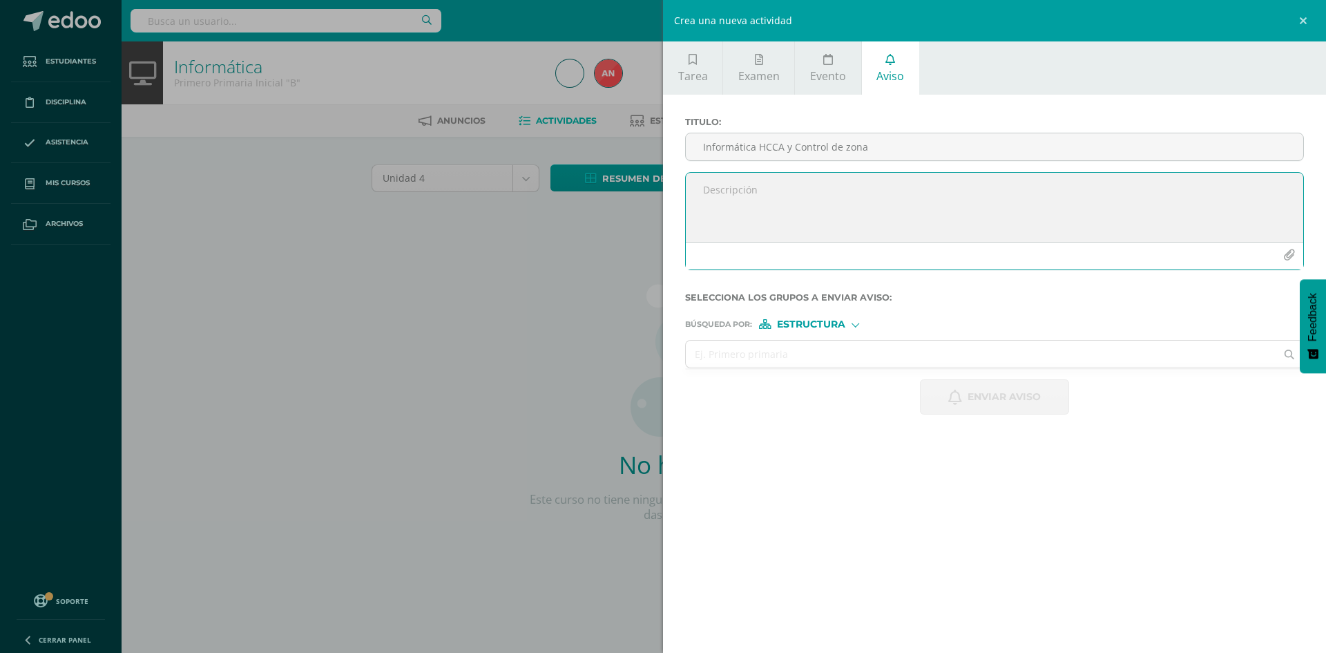
paste textarea "Buen día es un gusto saludarles, esperando se encuentren bien, comparto por est…"
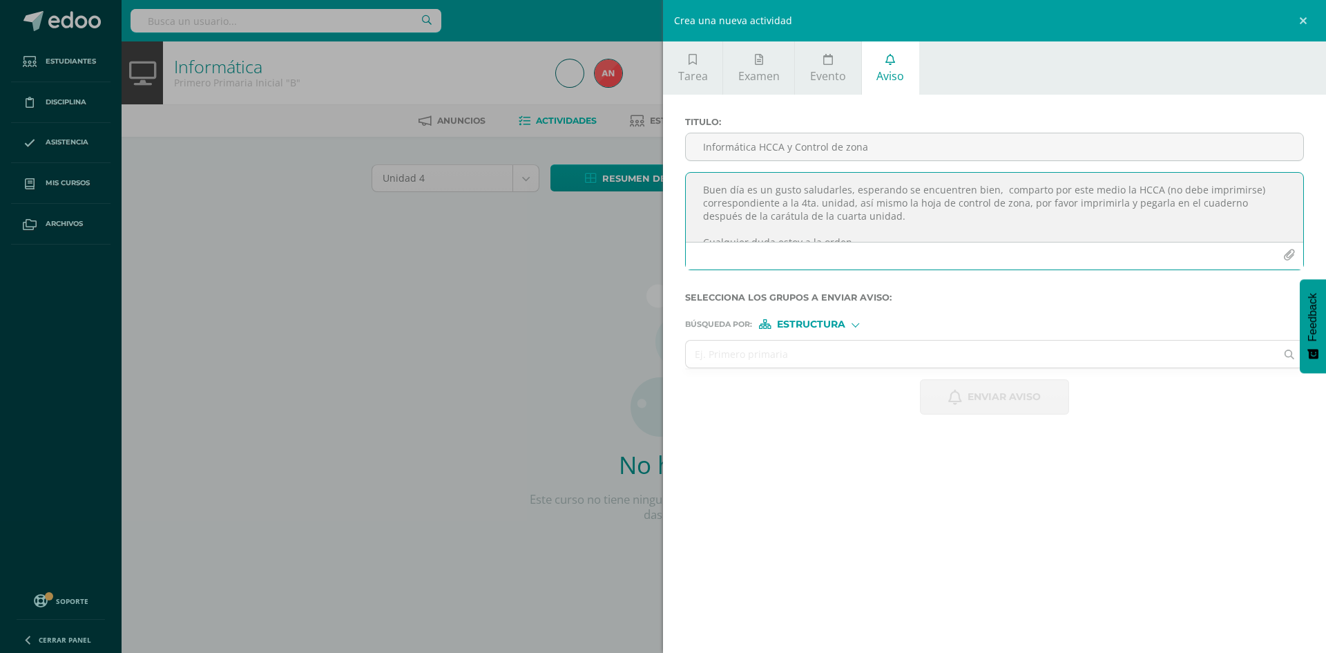
scroll to position [8, 0]
type textarea "Buen día es un gusto saludarles, esperando se encuentren bien, comparto por est…"
click at [1290, 258] on icon "button" at bounding box center [1289, 255] width 12 height 12
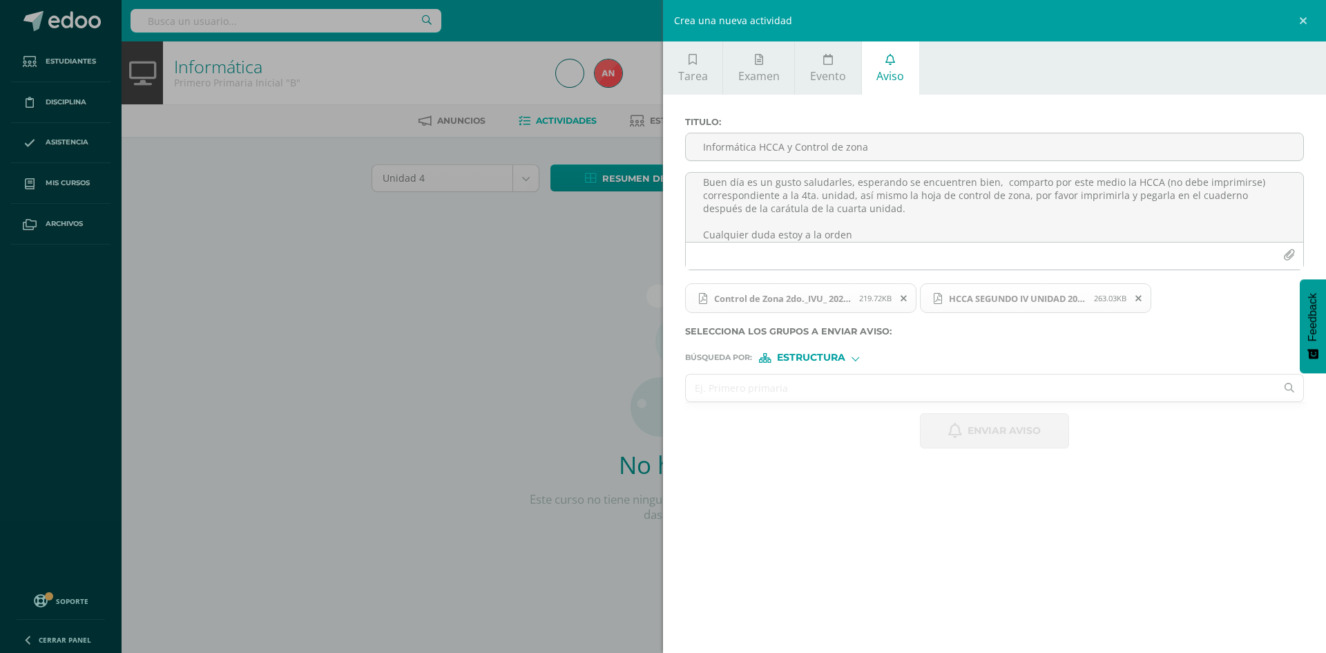
click at [1064, 396] on input "text" at bounding box center [981, 387] width 590 height 27
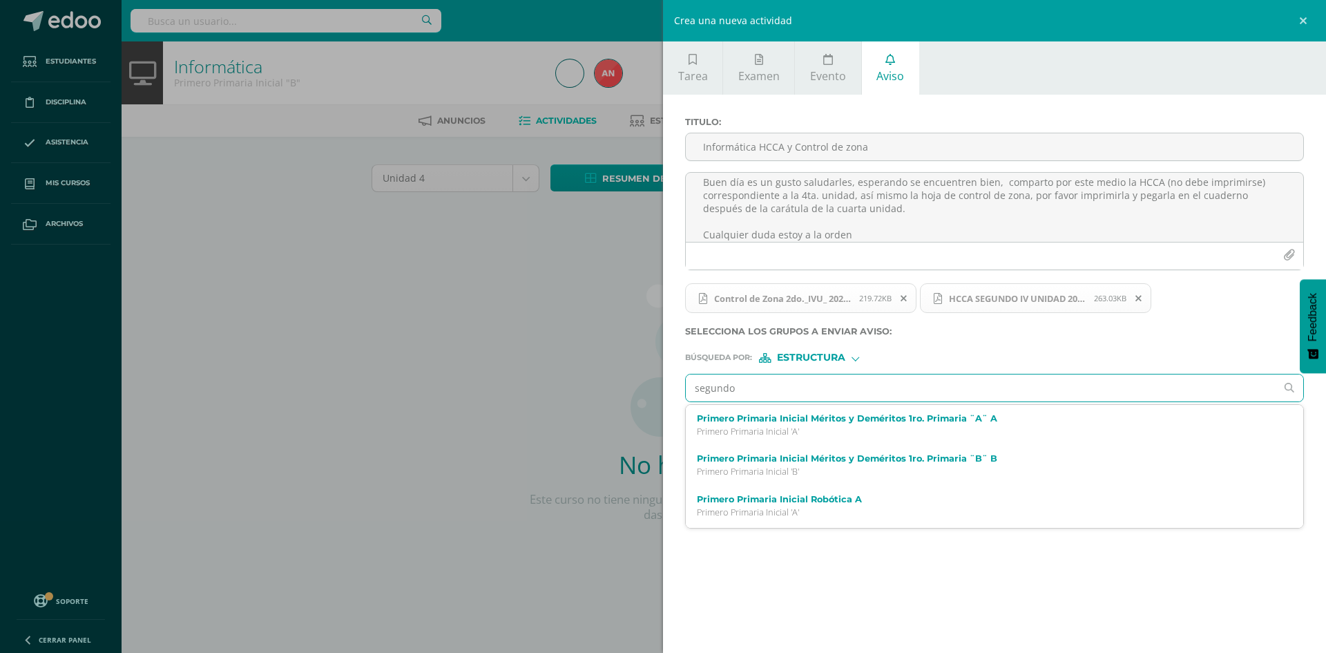
type input "segundo"
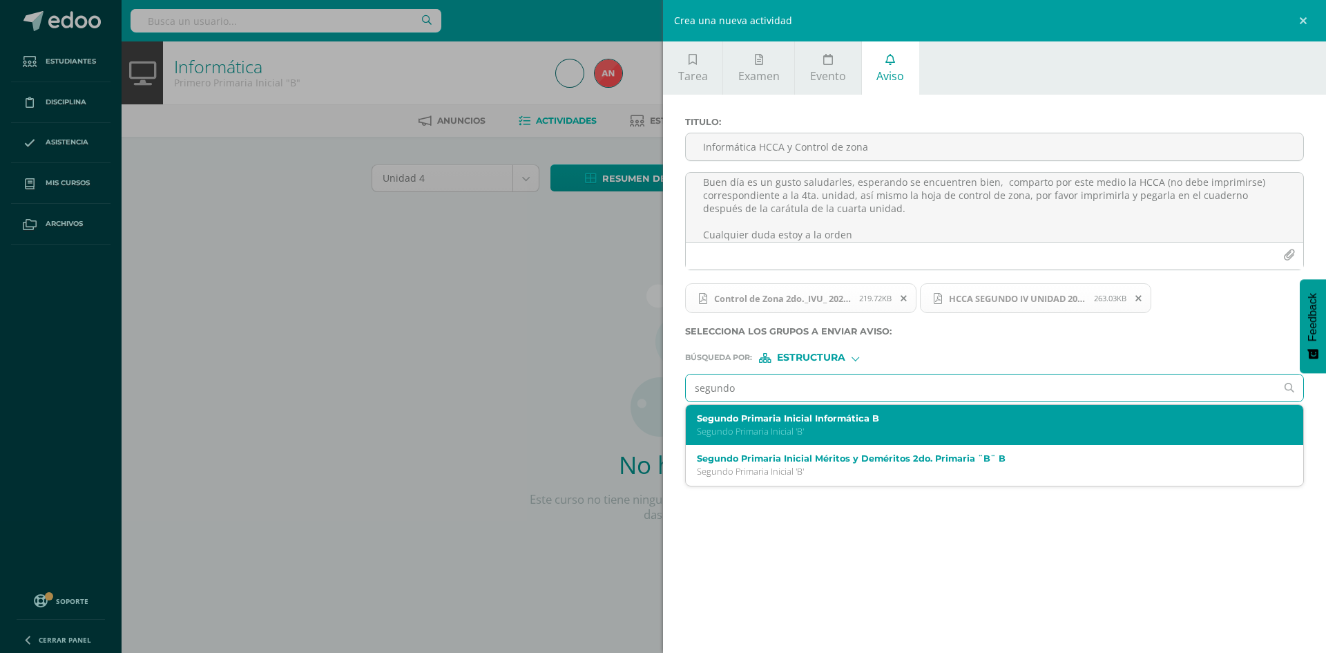
click at [805, 428] on p "Segundo Primaria Inicial 'B'" at bounding box center [981, 431] width 568 height 12
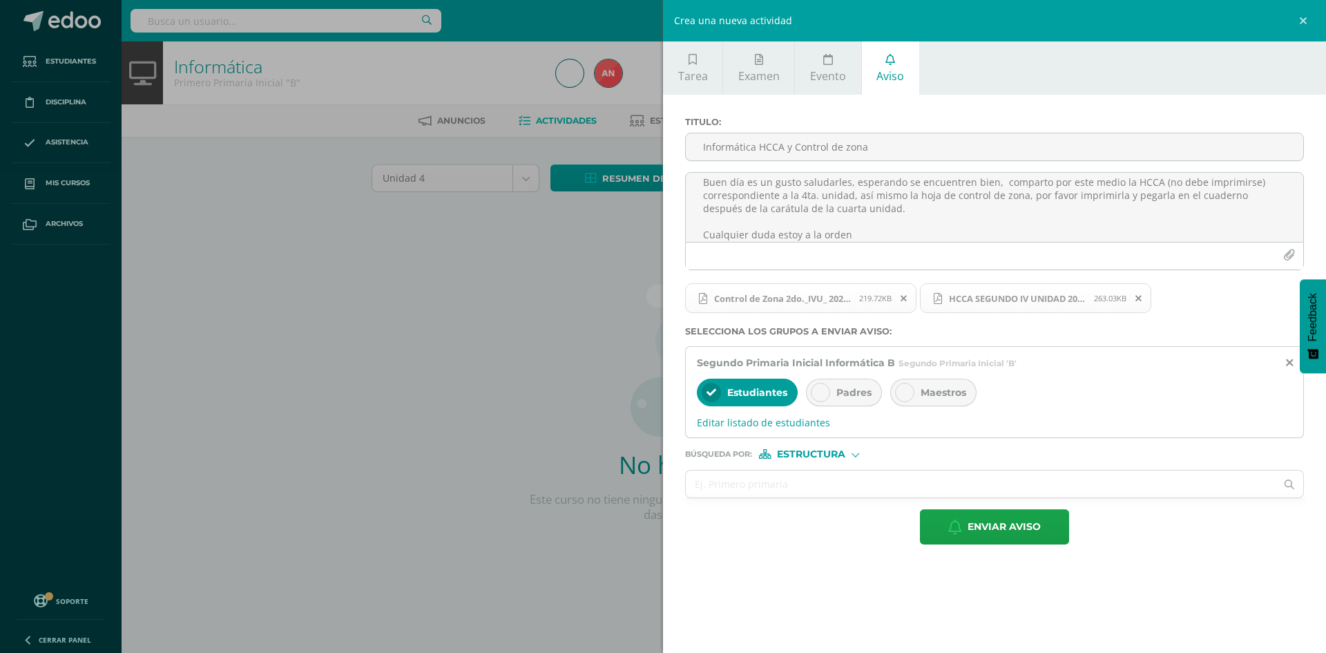
click at [830, 394] on div at bounding box center [820, 392] width 19 height 19
click at [999, 528] on span "Enviar aviso" at bounding box center [1004, 527] width 73 height 34
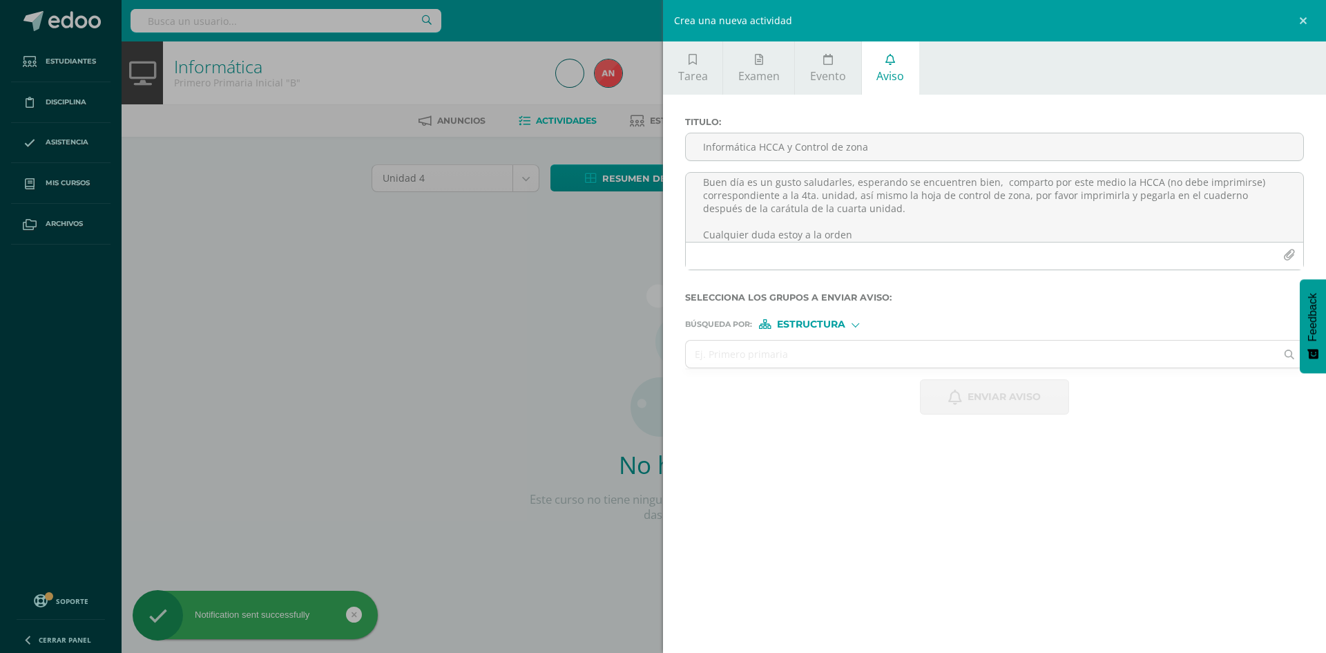
scroll to position [0, 0]
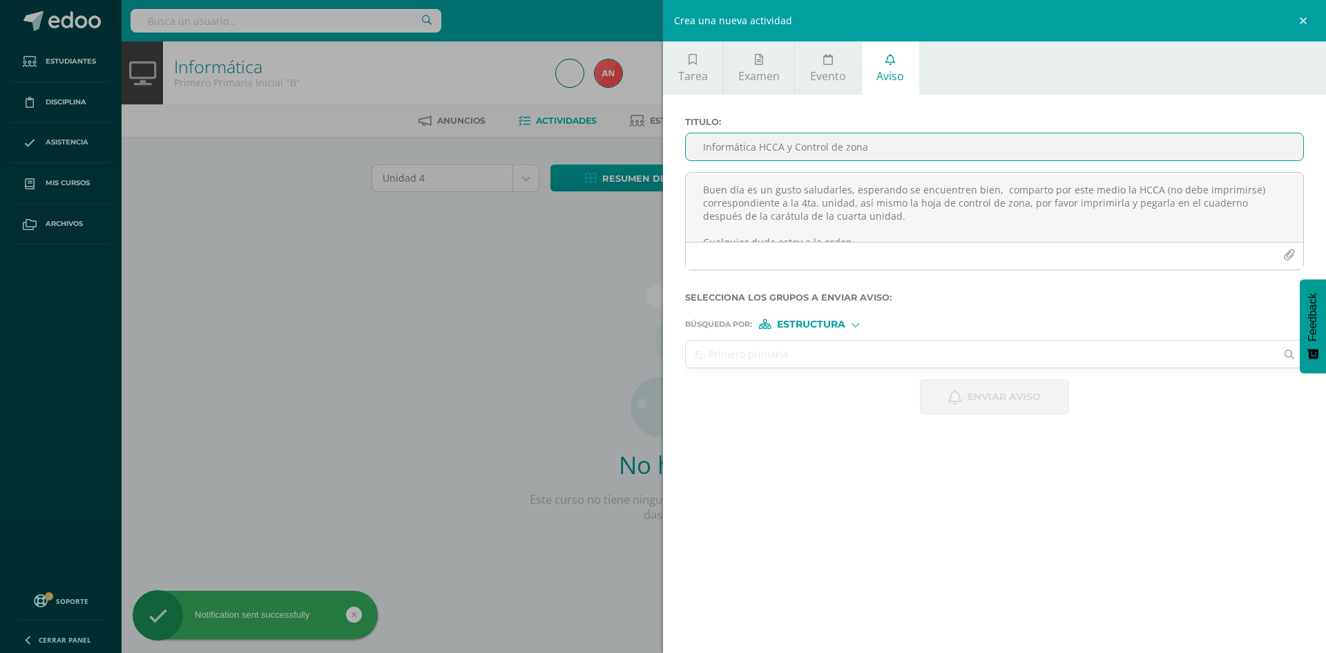
click at [867, 151] on input "Informática HCCA y Control de zona" at bounding box center [994, 146] width 617 height 27
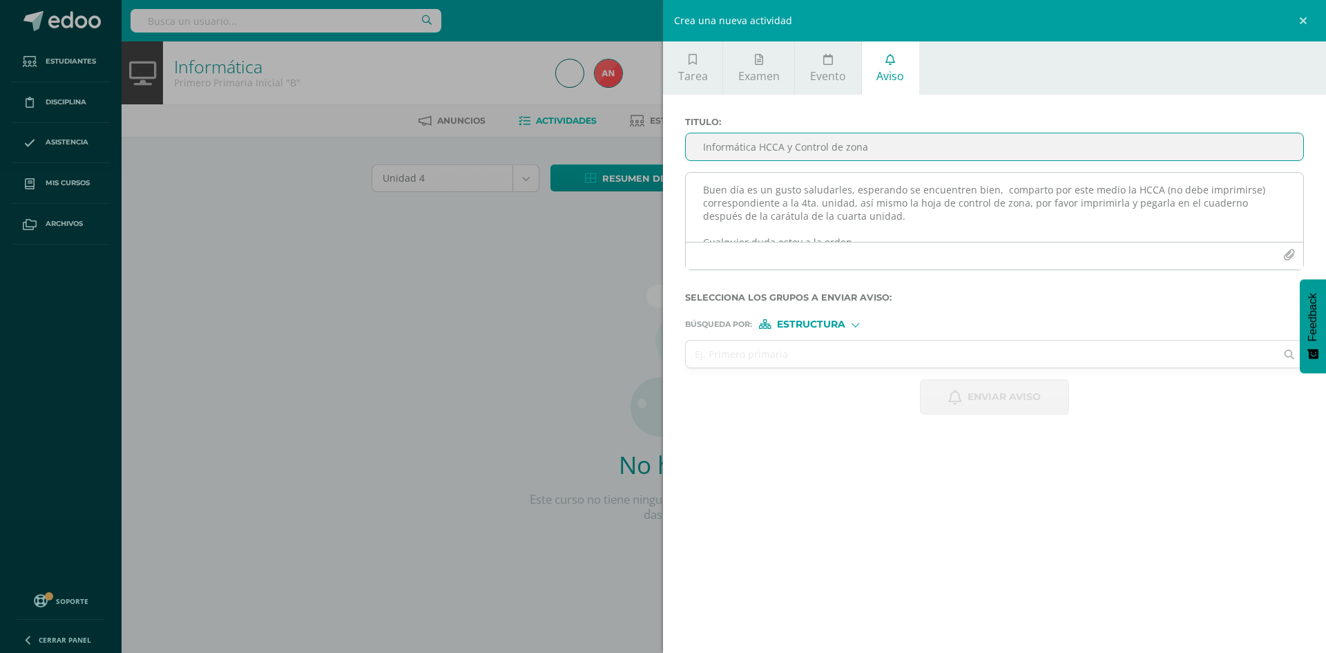
type input "Informática HCCA y Control de zona"
click at [785, 184] on textarea "Buen día es un gusto saludarles, esperando se encuentren bien, comparto por est…" at bounding box center [994, 207] width 617 height 69
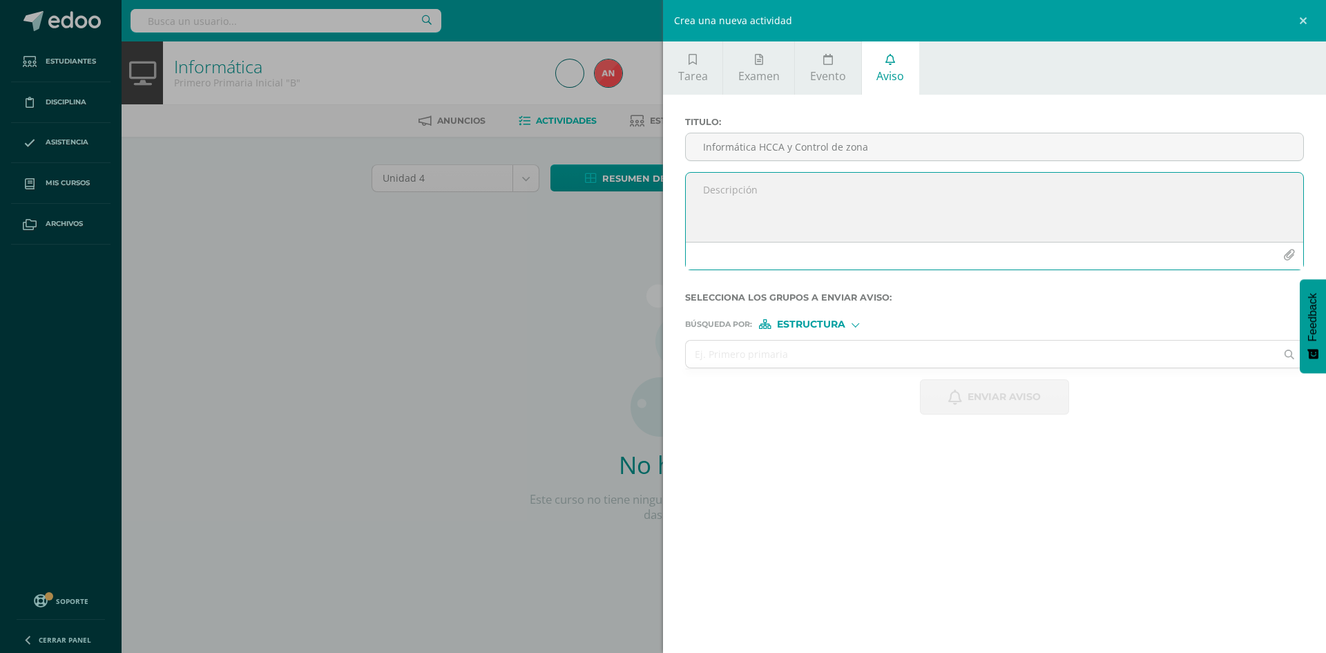
paste textarea "Buen día es un gusto saludarles, esperando se encuentren bien, comparto por est…"
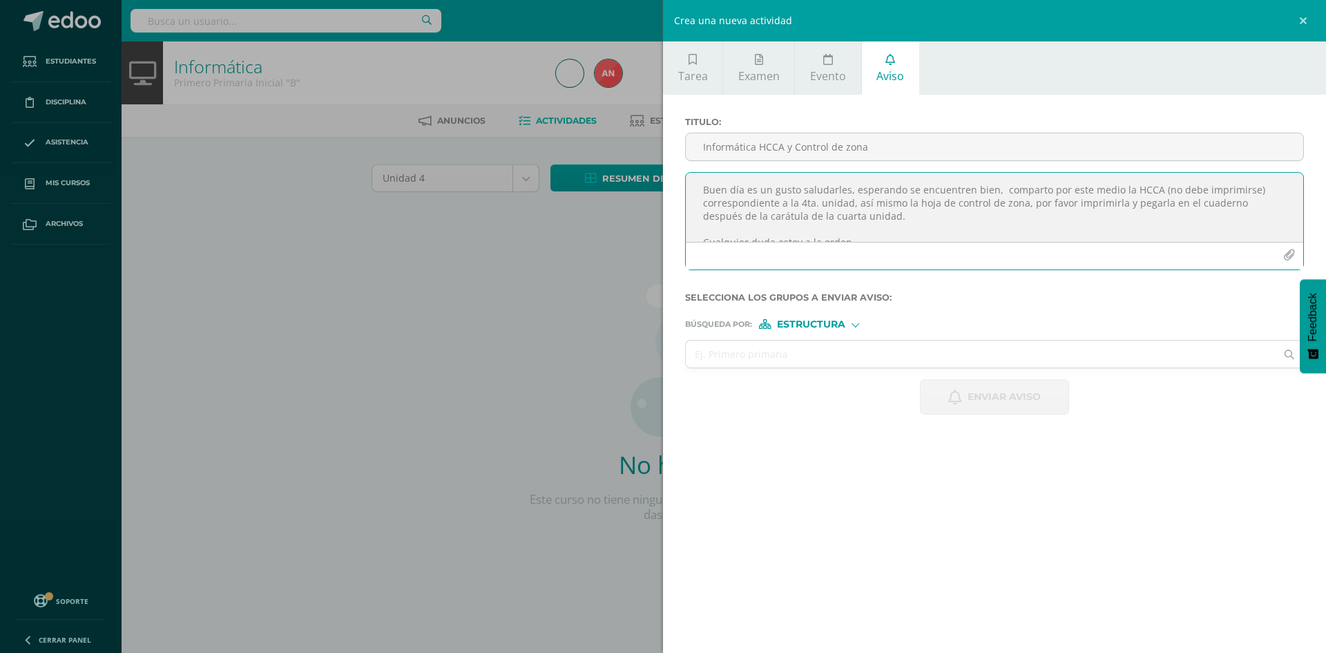
scroll to position [8, 0]
type textarea "Buen día es un gusto saludarles, esperando se encuentren bien, comparto por est…"
click at [1285, 256] on icon "button" at bounding box center [1289, 255] width 12 height 12
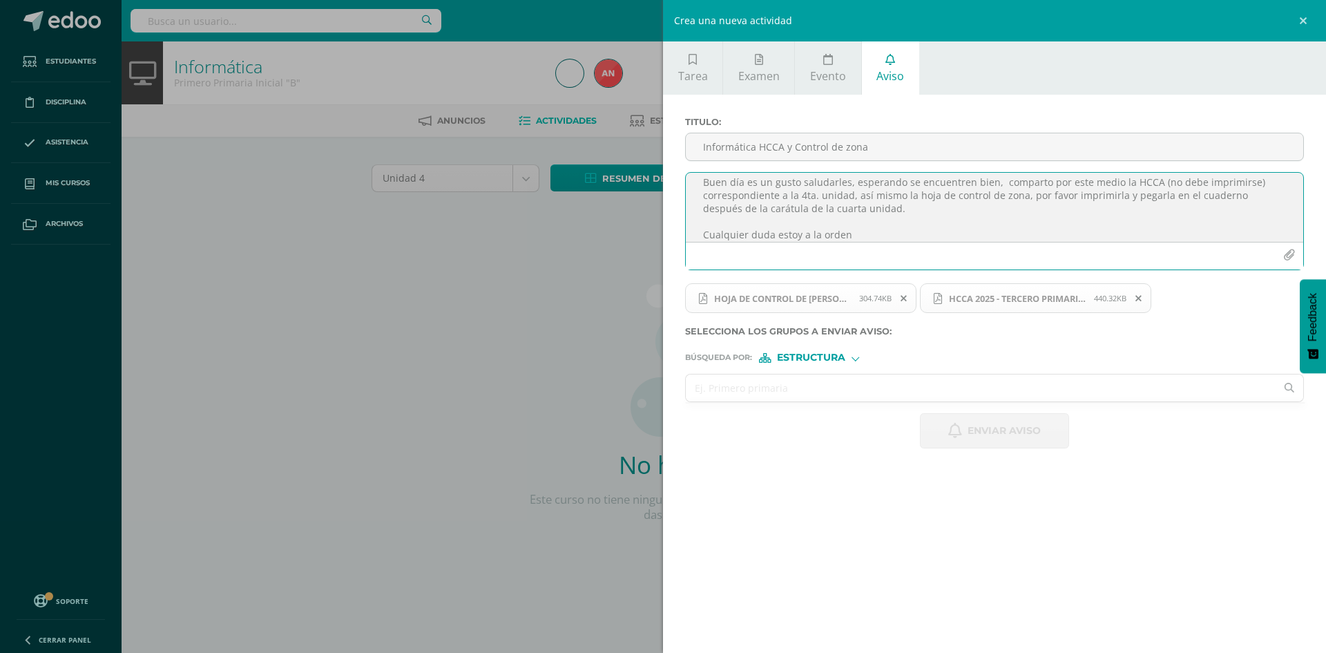
click at [776, 393] on input "text" at bounding box center [981, 387] width 590 height 27
type input "h"
type input "tercero primaria"
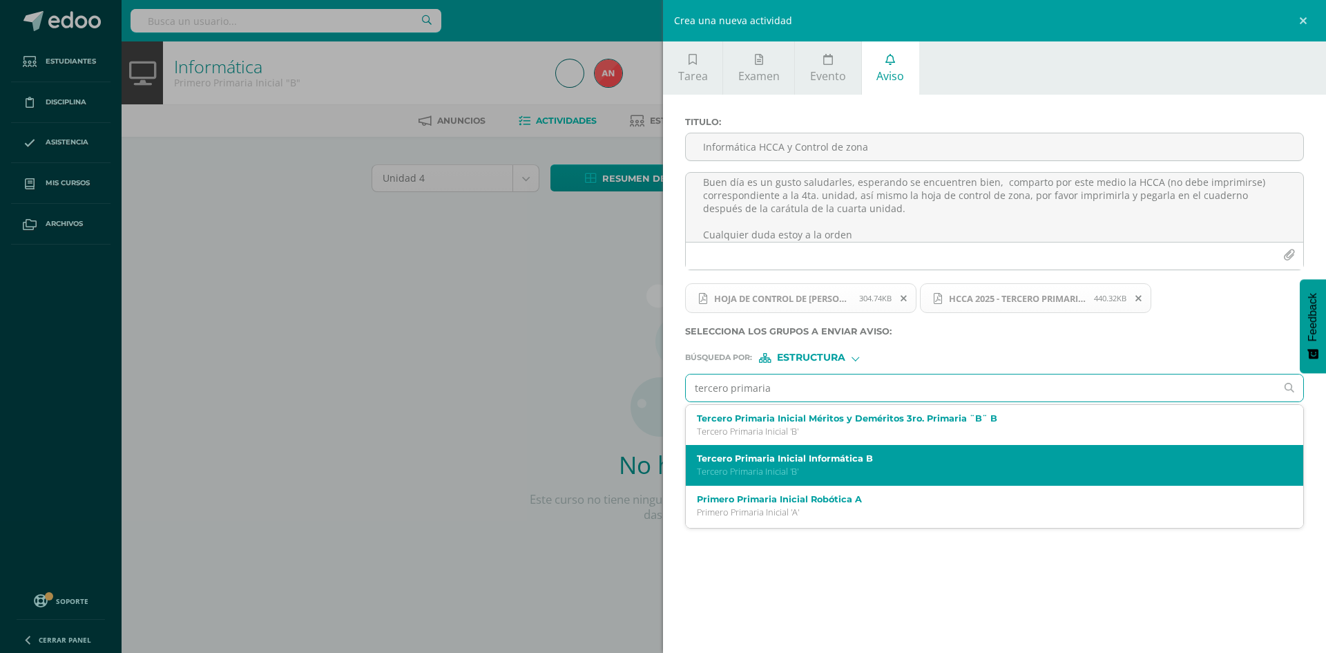
click at [845, 461] on label "Tercero Primaria Inicial Informática B" at bounding box center [981, 458] width 568 height 10
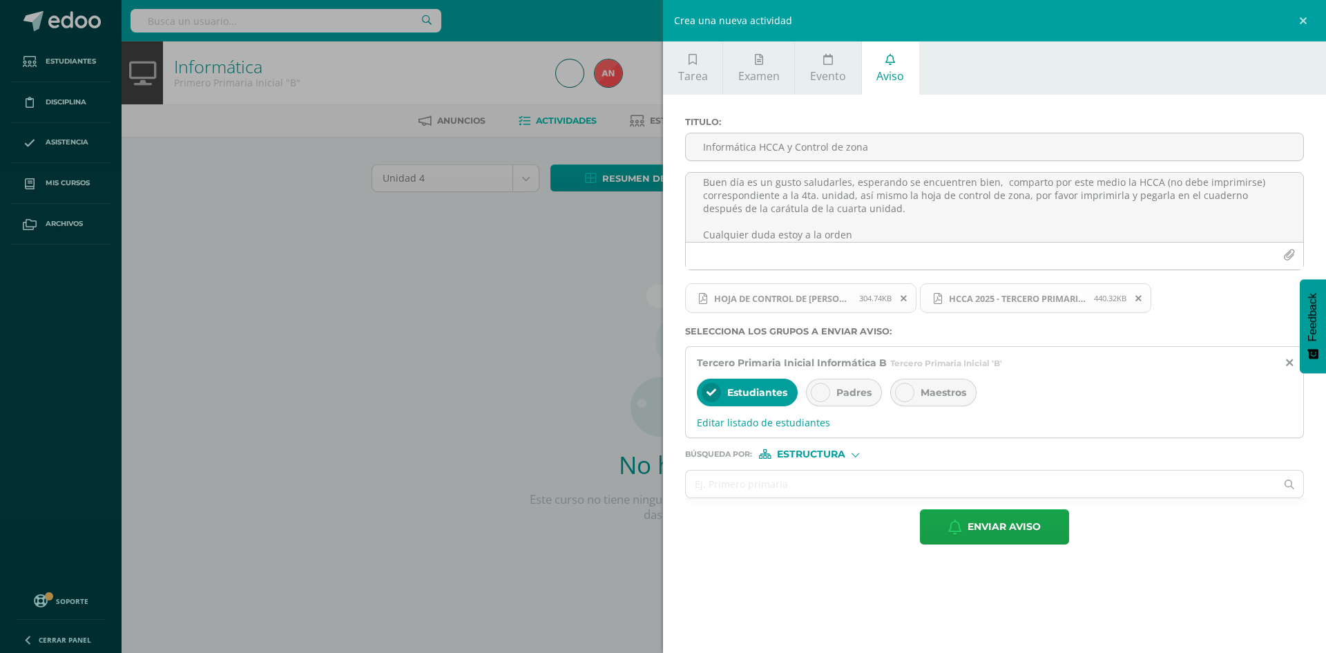
click at [827, 394] on div at bounding box center [820, 392] width 19 height 19
click at [984, 537] on span "Enviar aviso" at bounding box center [1004, 527] width 73 height 34
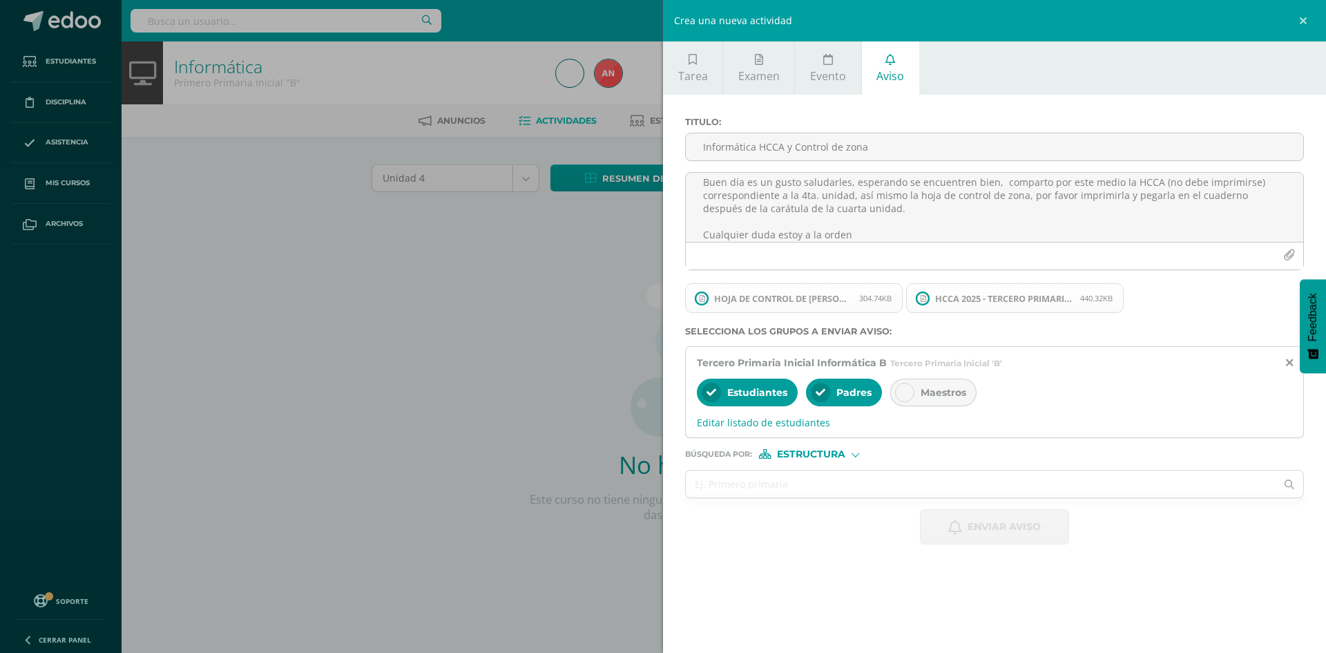
scroll to position [0, 0]
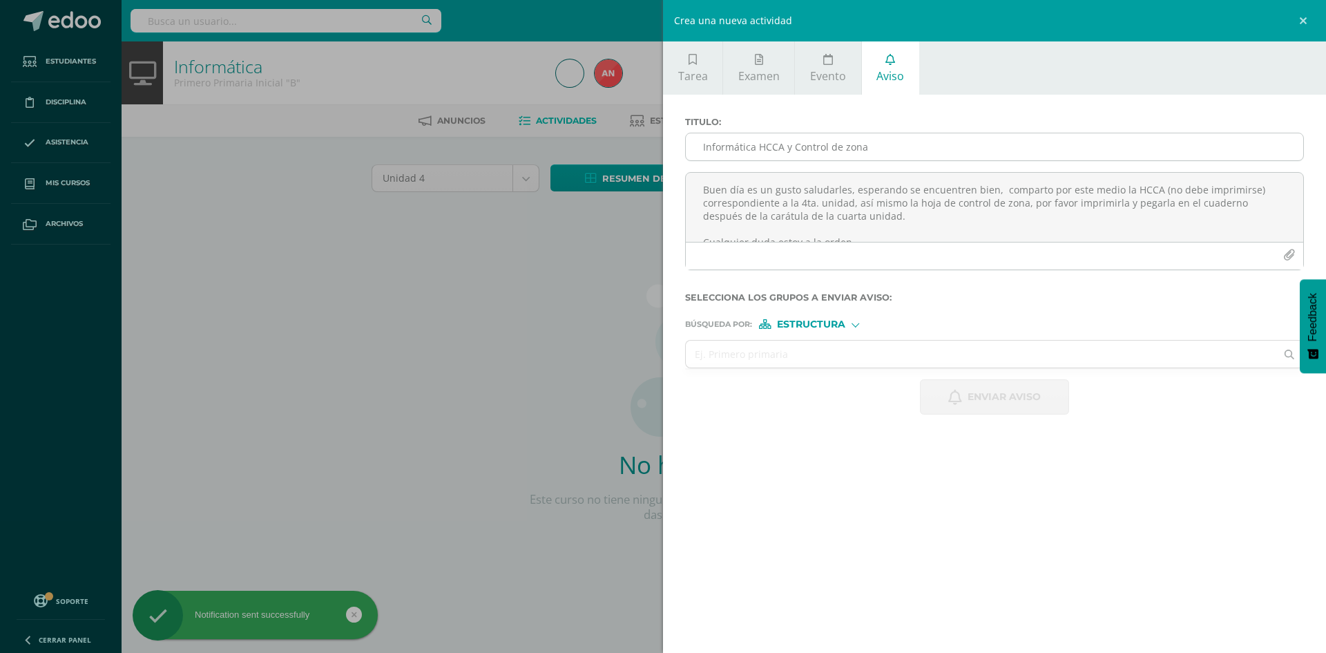
click at [731, 150] on input "Informática HCCA y Control de zona" at bounding box center [994, 146] width 617 height 27
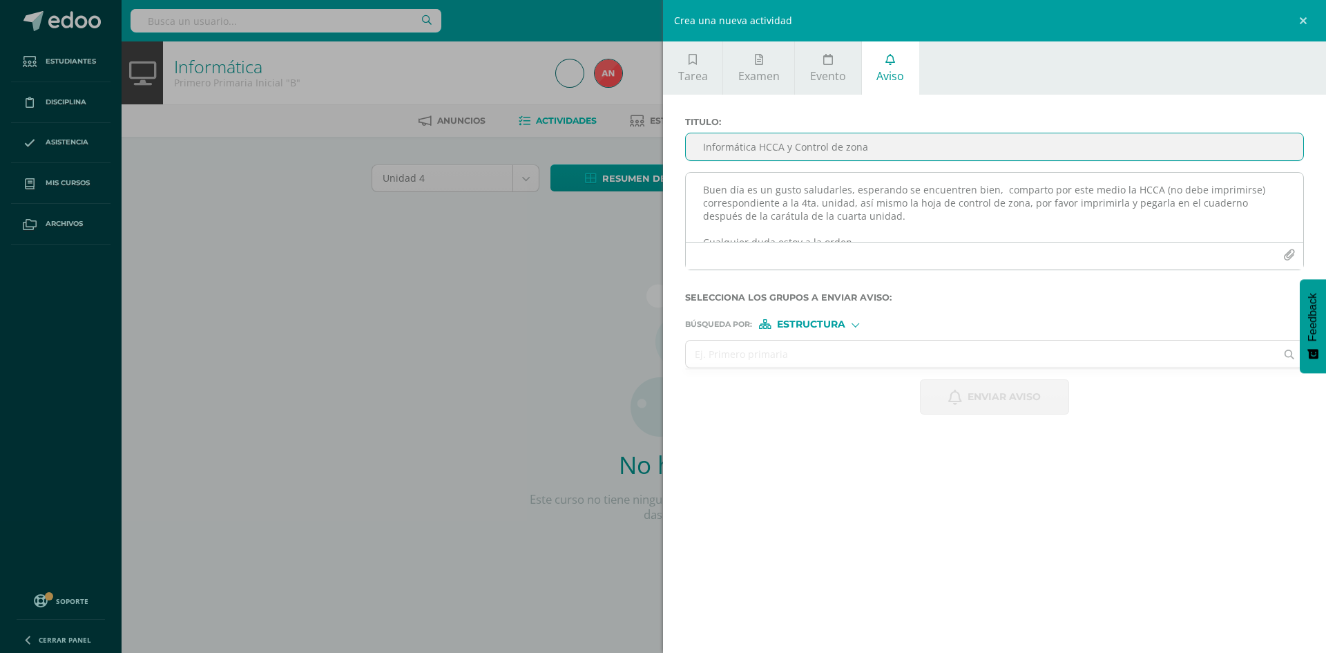
type input "Informática HCCA y Control de zona"
click at [730, 186] on textarea "Buen día es un gusto saludarles, esperando se encuentren bien, comparto por est…" at bounding box center [994, 207] width 617 height 69
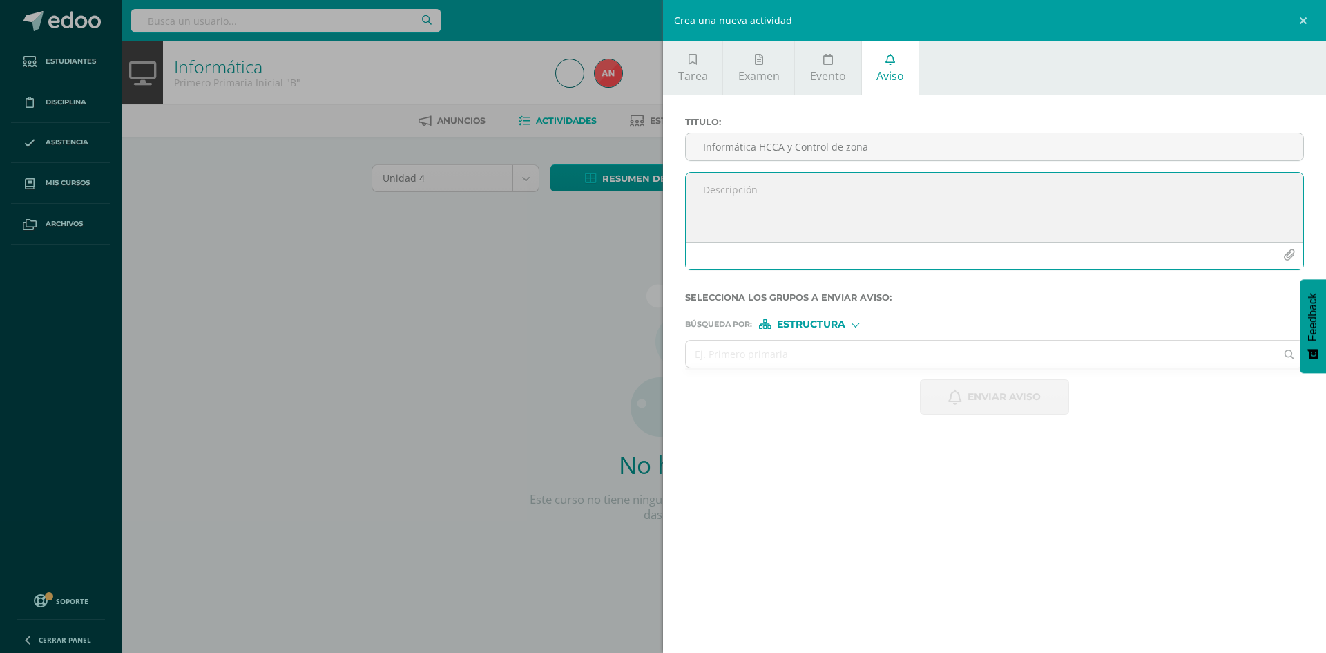
paste textarea "Buen día es un gusto saludarles, esperando se encuentren bien, comparto por est…"
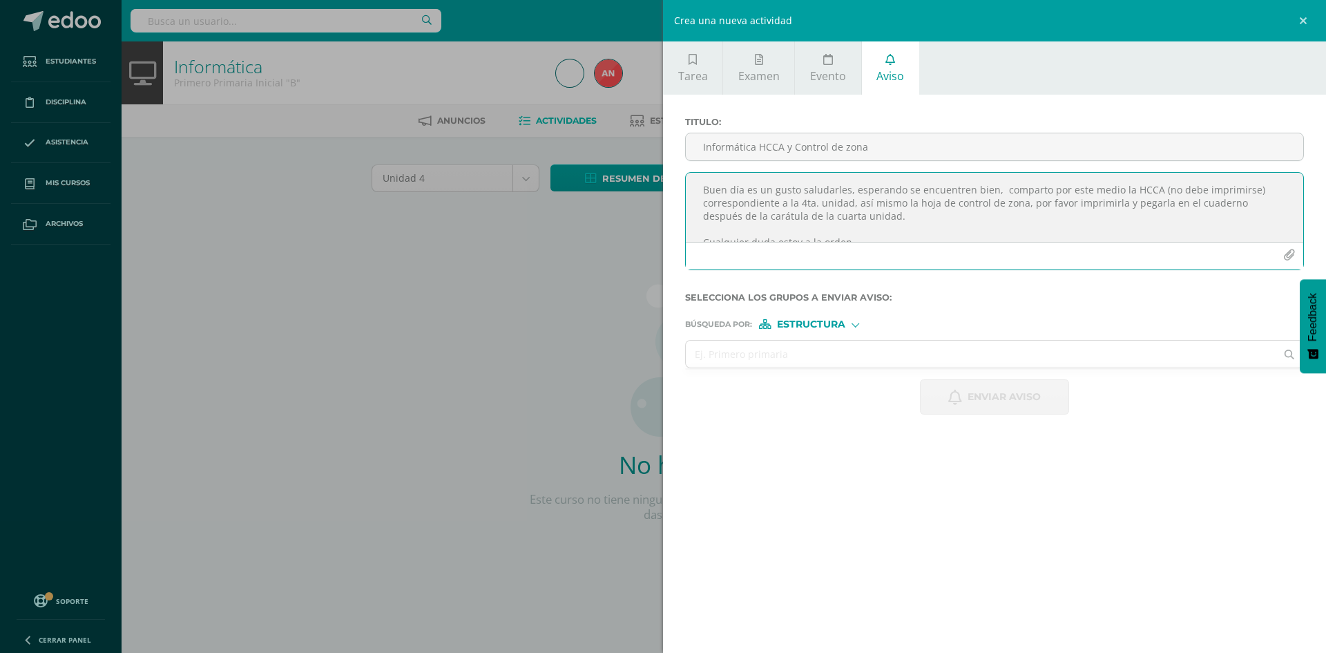
scroll to position [8, 0]
type textarea "Buen día es un gusto saludarles, esperando se encuentren bien, comparto por est…"
click at [1285, 255] on icon "button" at bounding box center [1289, 255] width 12 height 12
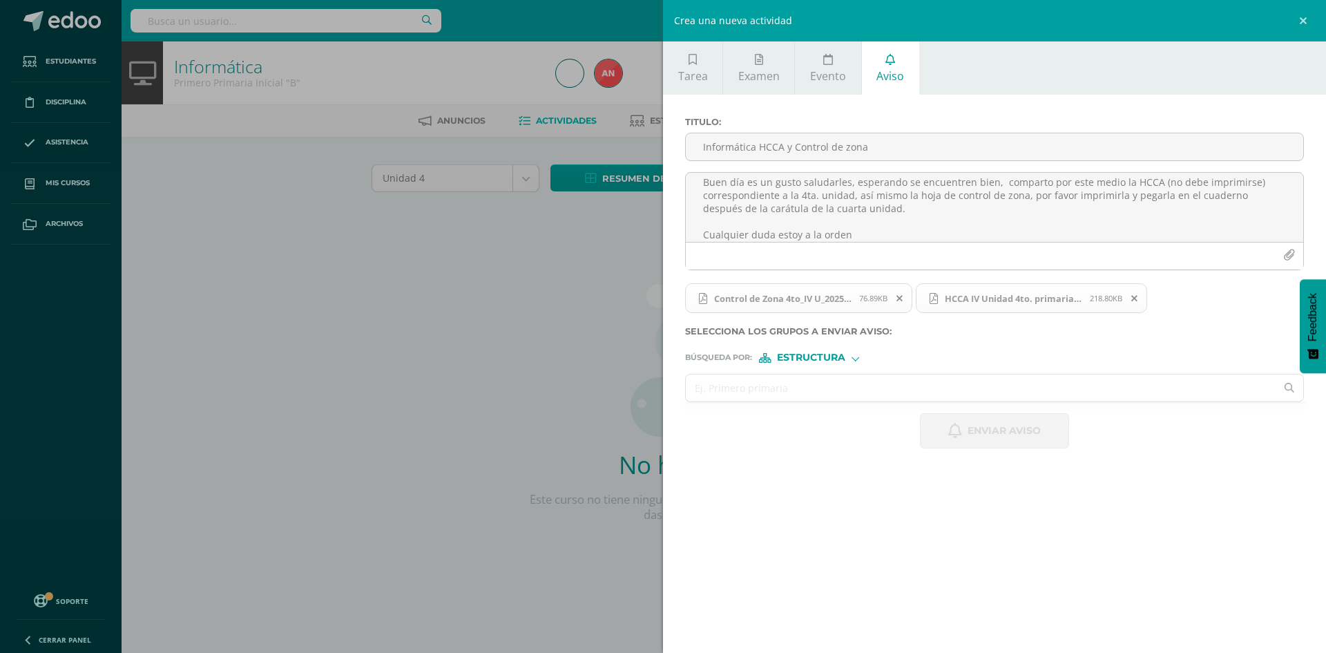
click at [885, 385] on input "text" at bounding box center [981, 387] width 590 height 27
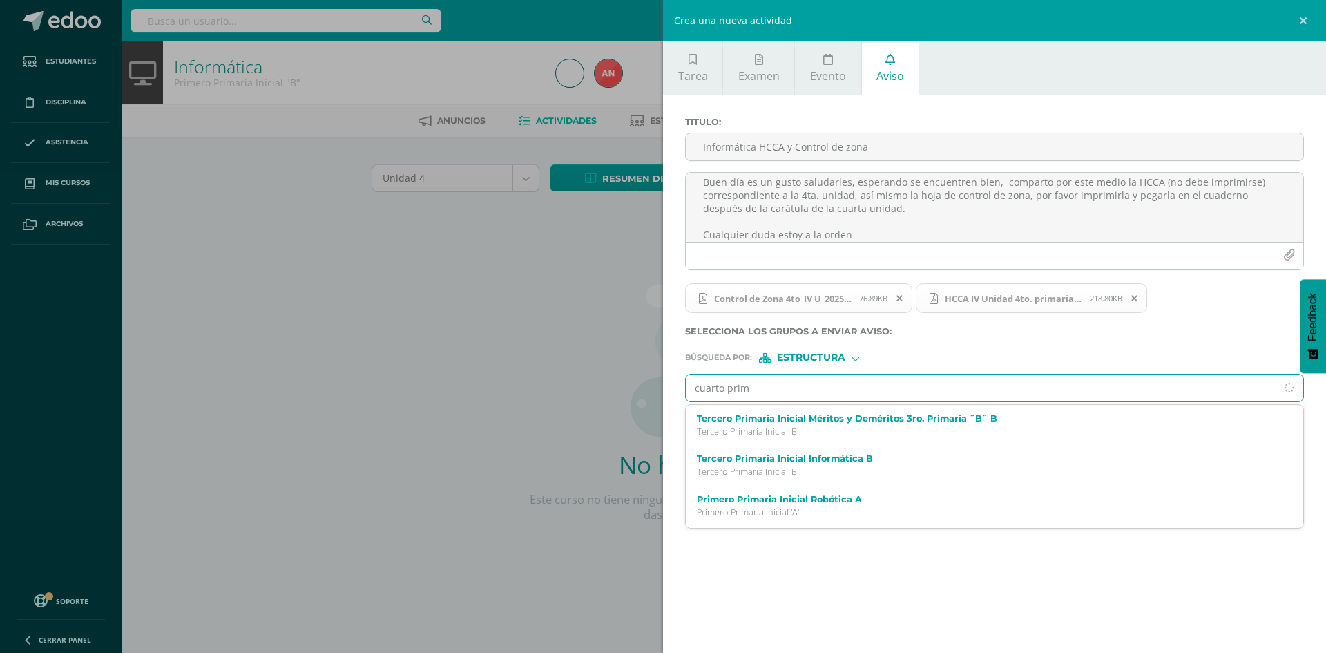
type input "cuarto prima"
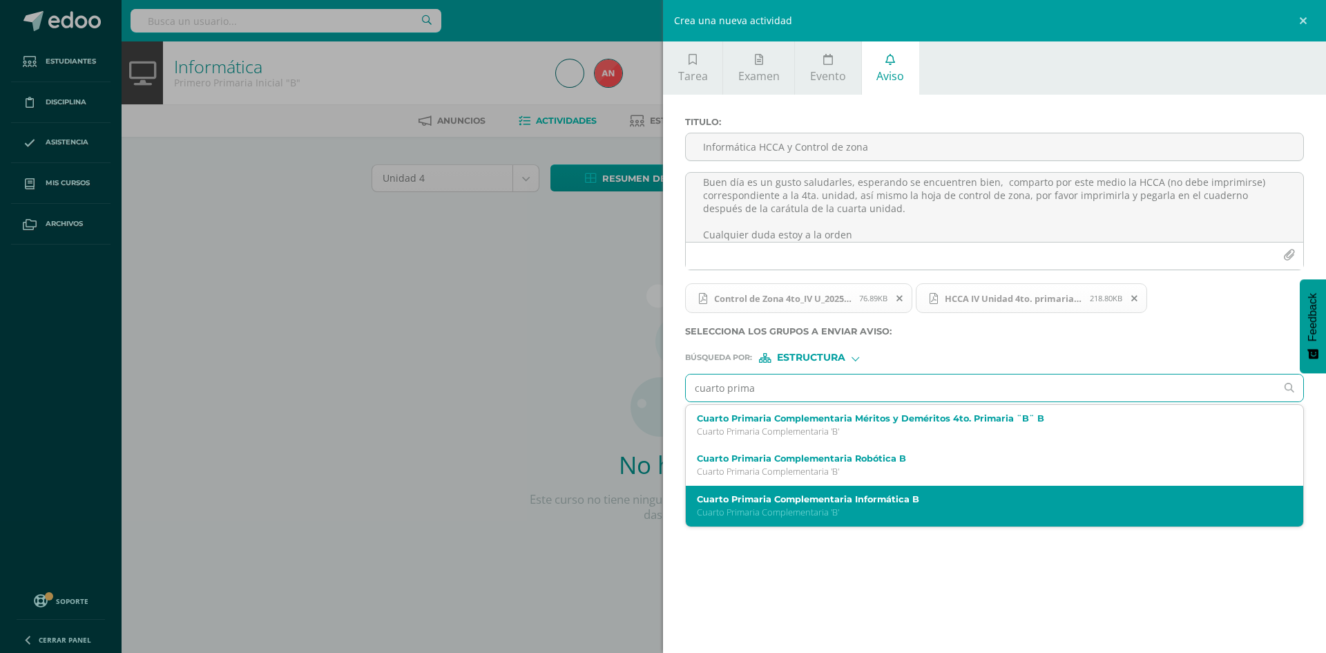
click at [831, 502] on label "Cuarto Primaria Complementaria Informática B" at bounding box center [981, 499] width 568 height 10
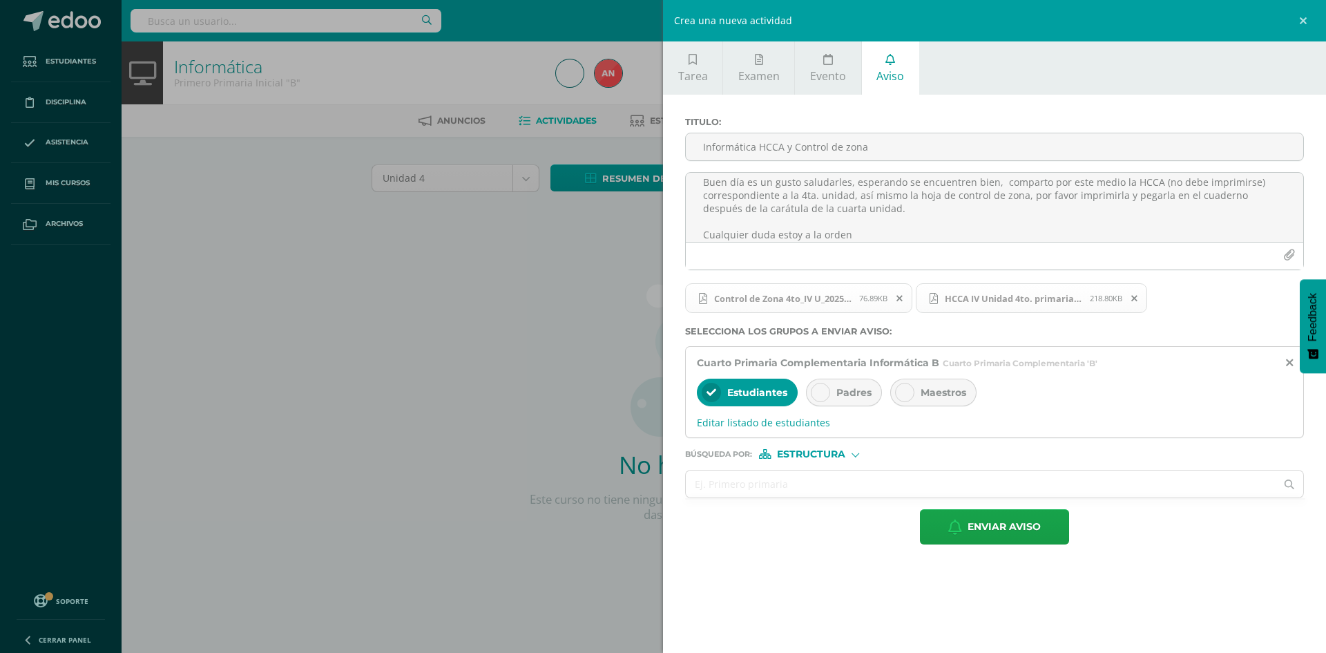
click at [833, 394] on div "Padres" at bounding box center [844, 393] width 76 height 28
click at [1006, 533] on span "Enviar aviso" at bounding box center [1004, 527] width 73 height 34
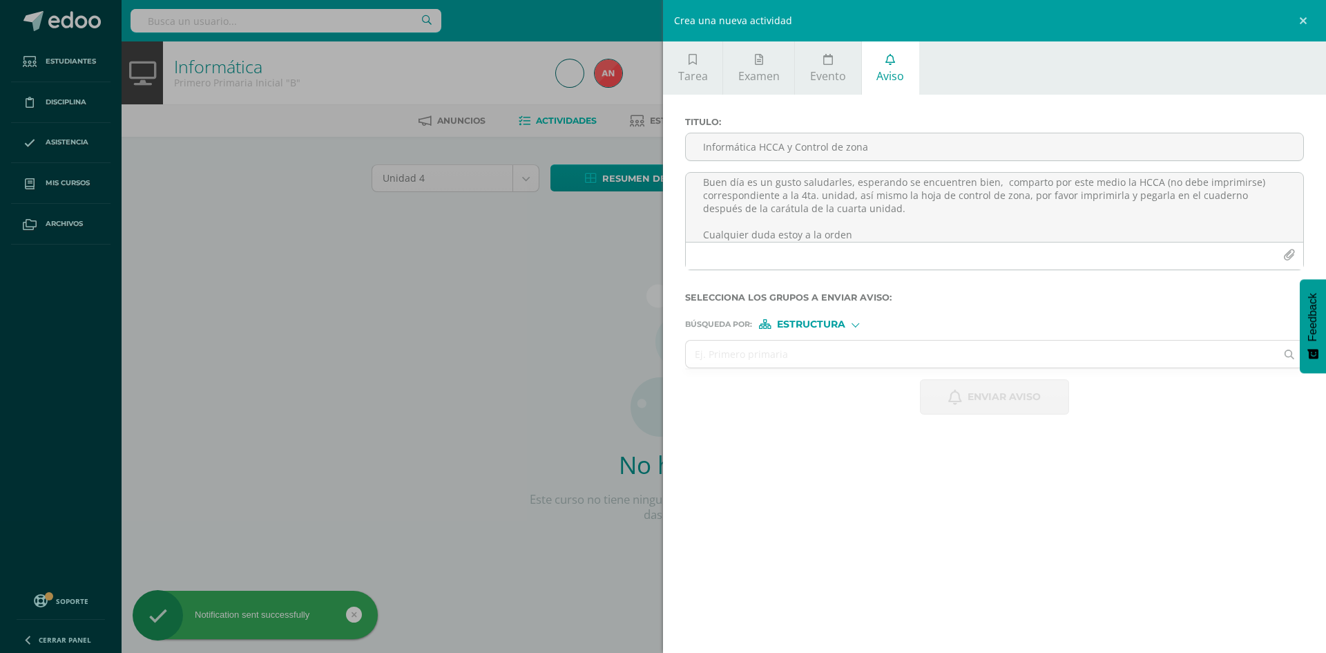
scroll to position [0, 0]
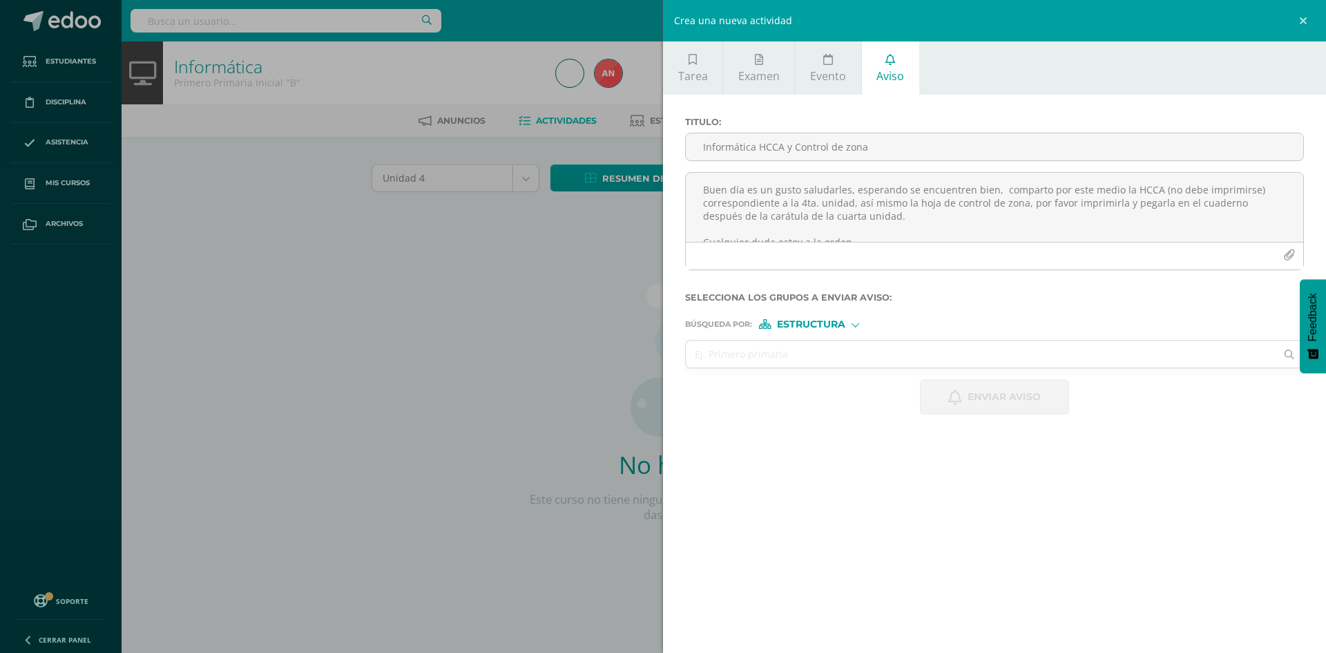
click at [528, 332] on div "Crea una nueva actividad Tarea Examen Evento Aviso Título: Guía #1 Valor: 15.0 …" at bounding box center [663, 326] width 1326 height 653
